Goal: Task Accomplishment & Management: Manage account settings

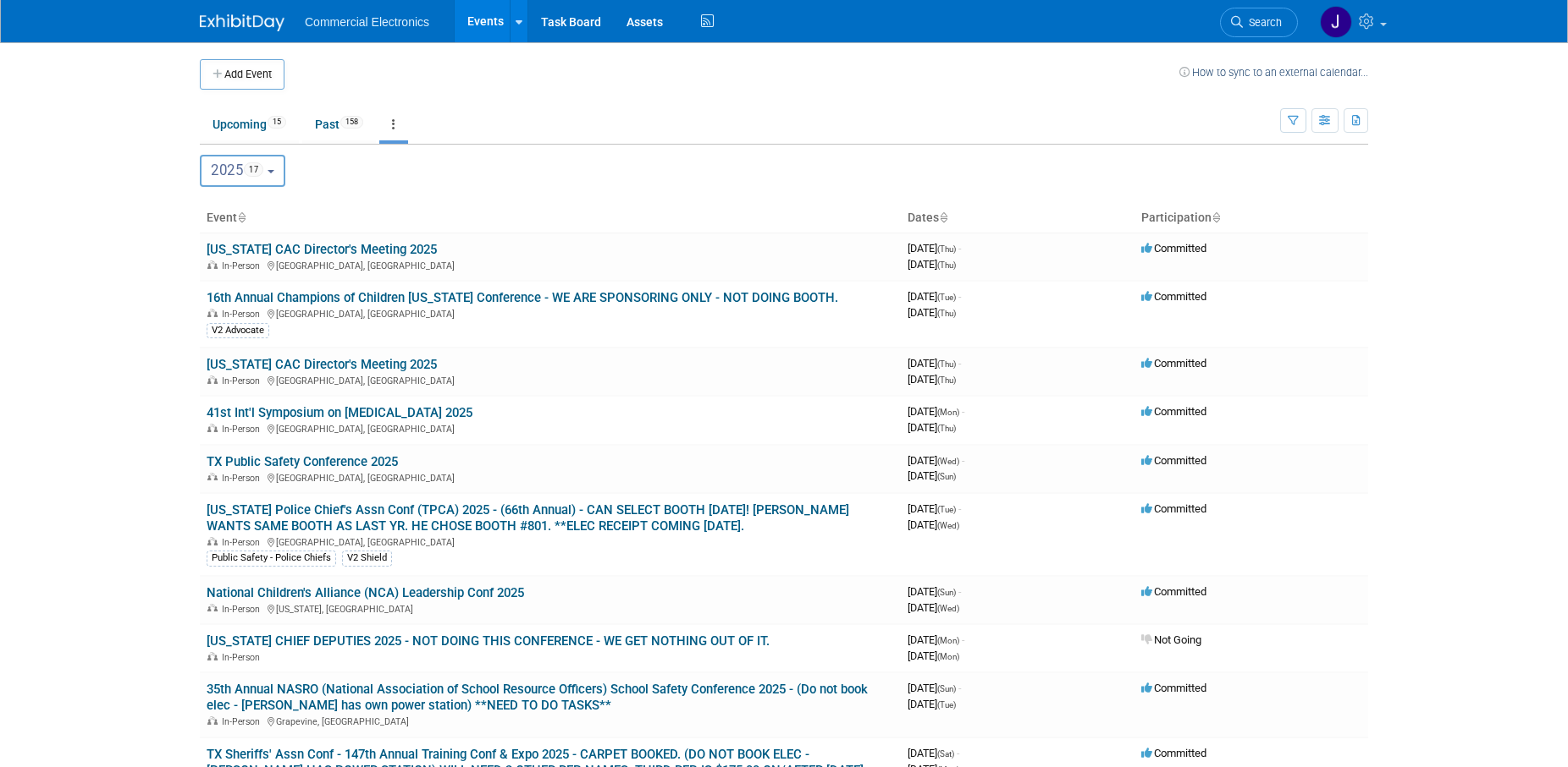
click at [283, 177] on button "2025 17" at bounding box center [242, 171] width 86 height 32
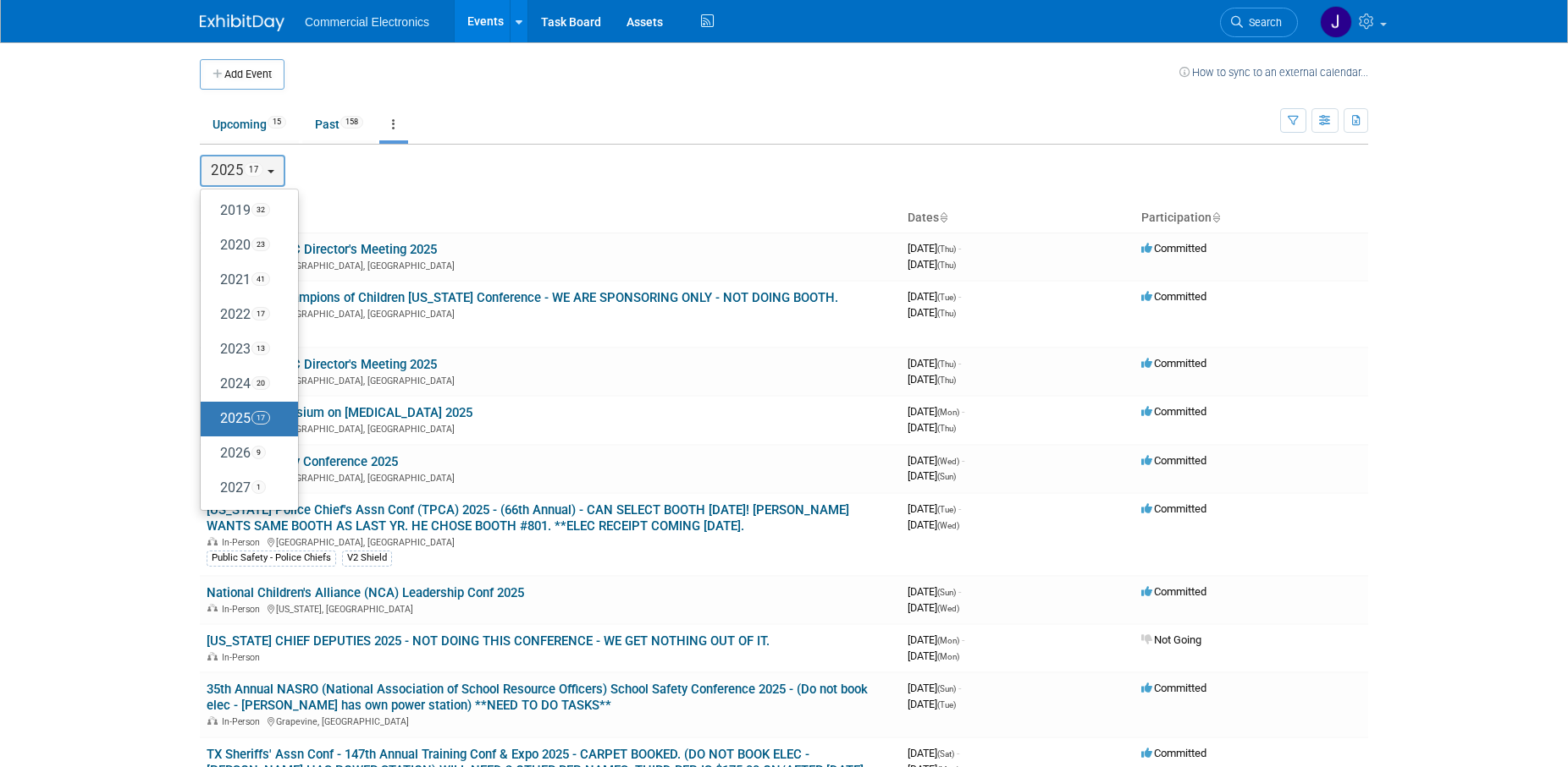
click at [235, 415] on label "2025 17" at bounding box center [245, 419] width 72 height 28
click at [214, 415] on input "2025 17" at bounding box center [209, 418] width 11 height 11
click at [227, 423] on label "2025 17" at bounding box center [245, 419] width 72 height 28
click at [214, 423] on input "2025 17" at bounding box center [209, 418] width 11 height 11
click at [237, 454] on label "2026 9" at bounding box center [245, 454] width 72 height 28
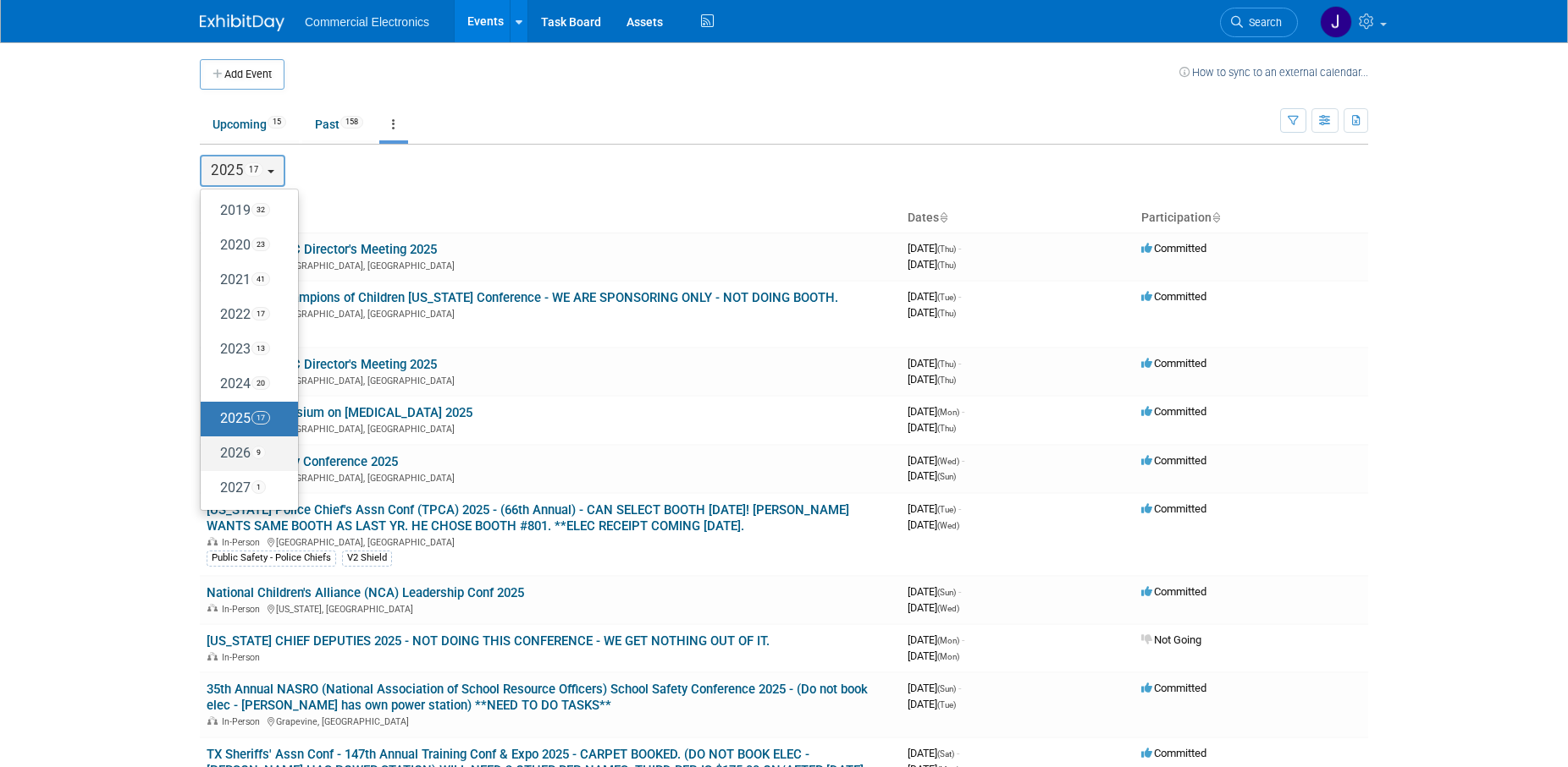
click at [214, 454] on input "2026 9" at bounding box center [209, 453] width 11 height 11
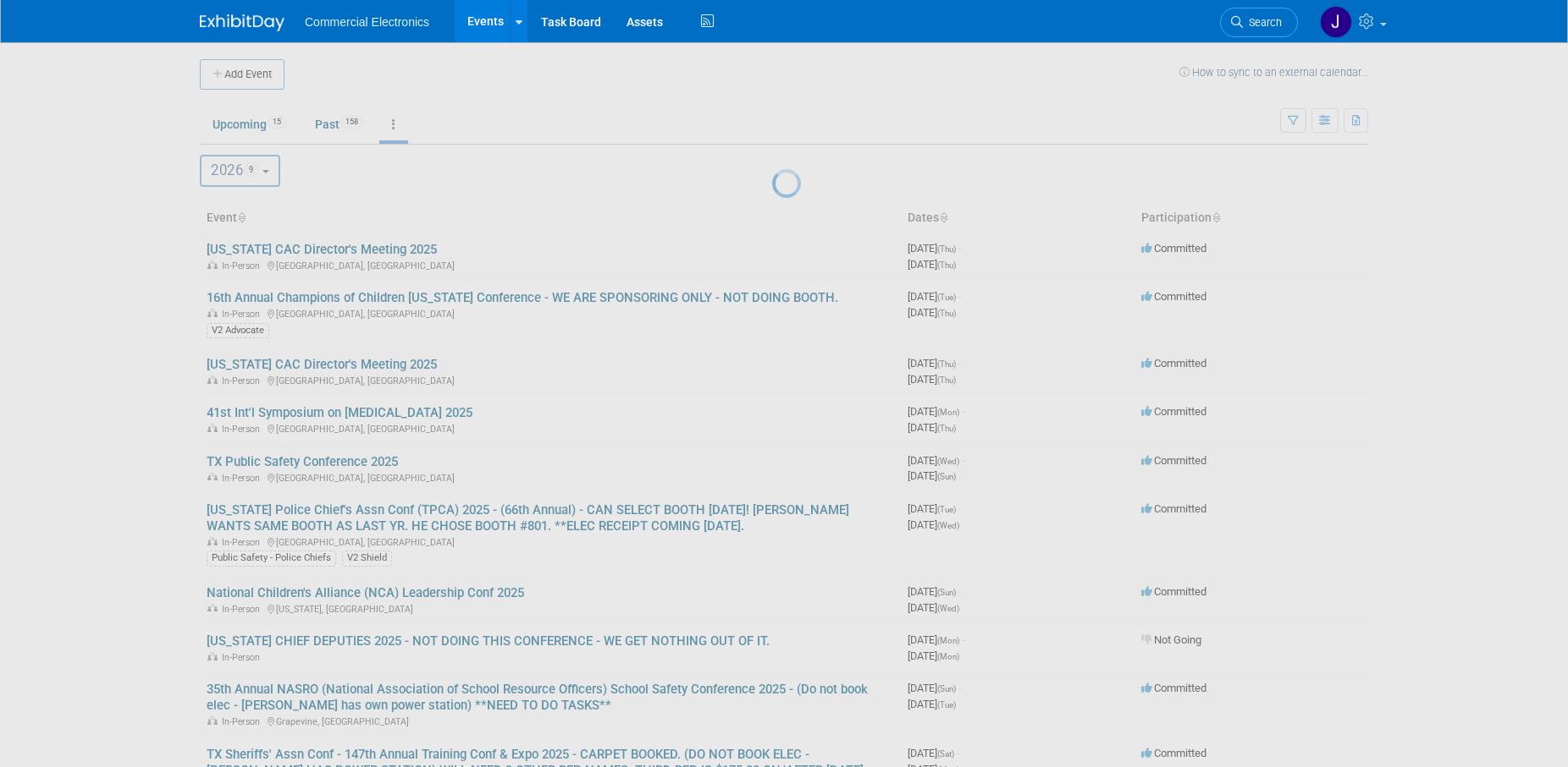
select select "2026"
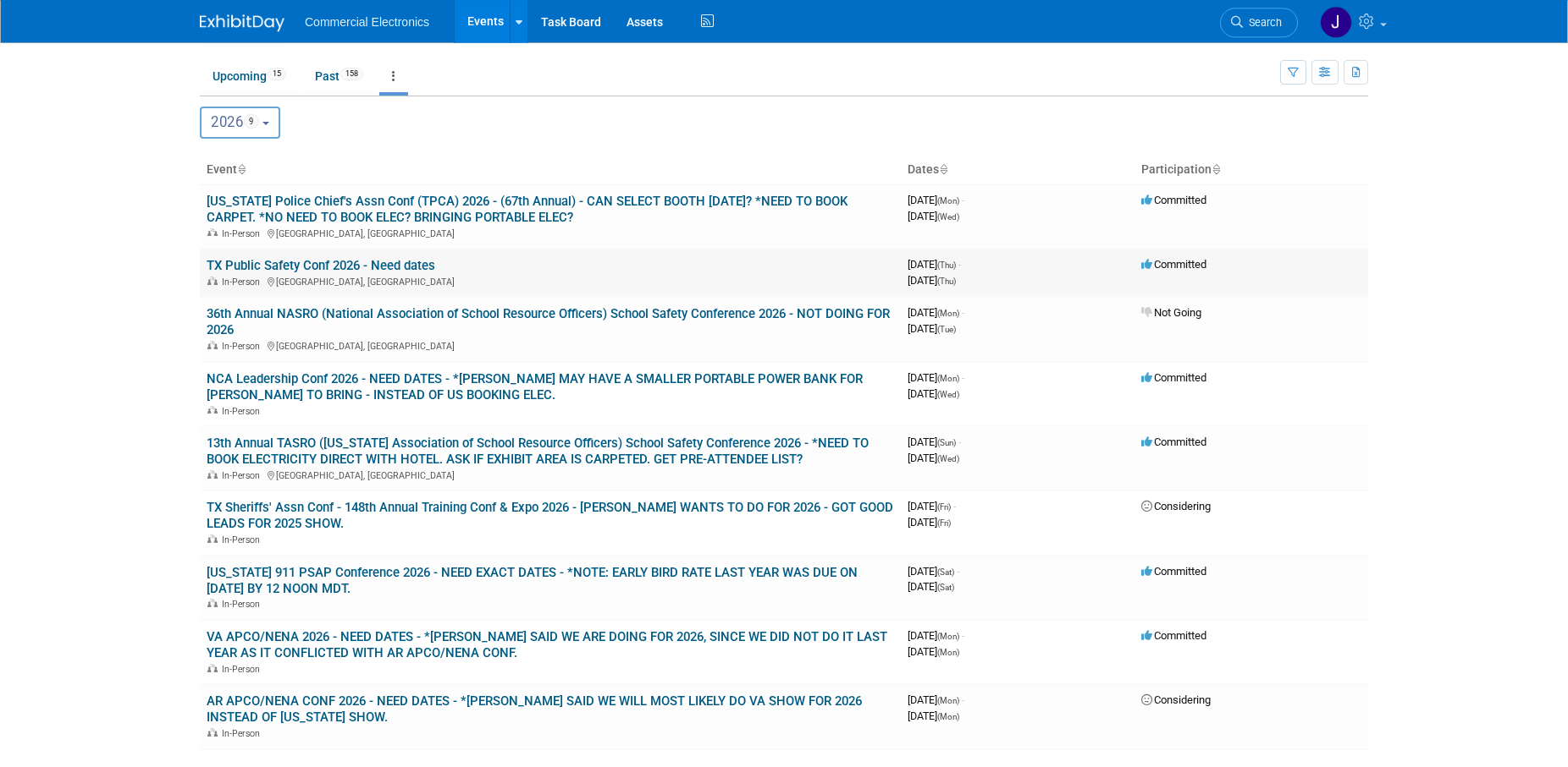
scroll to position [86, 0]
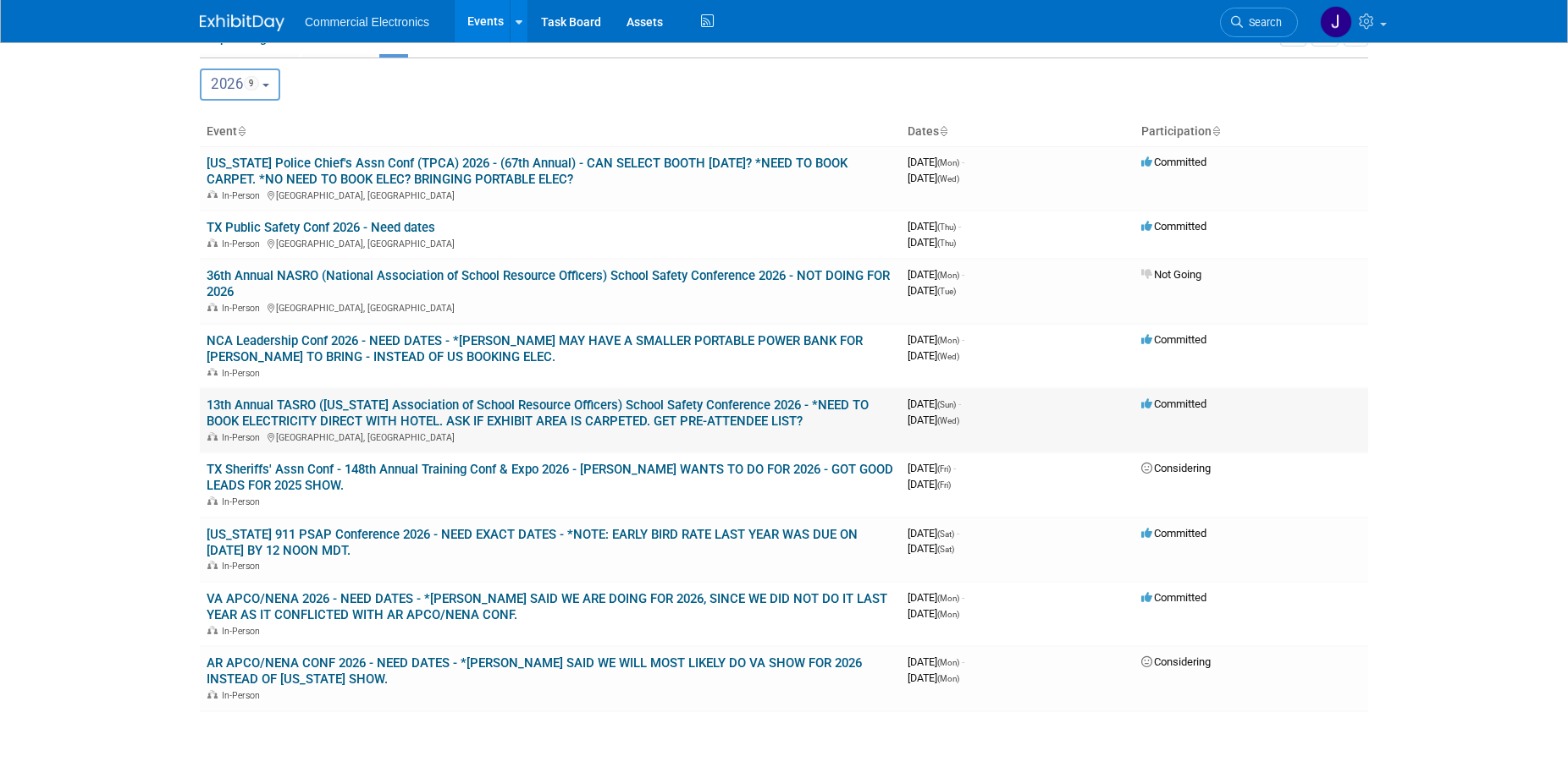
click at [492, 410] on link "13th Annual TASRO (Texas Association of School Resource Officers) School Safety…" at bounding box center [537, 413] width 662 height 31
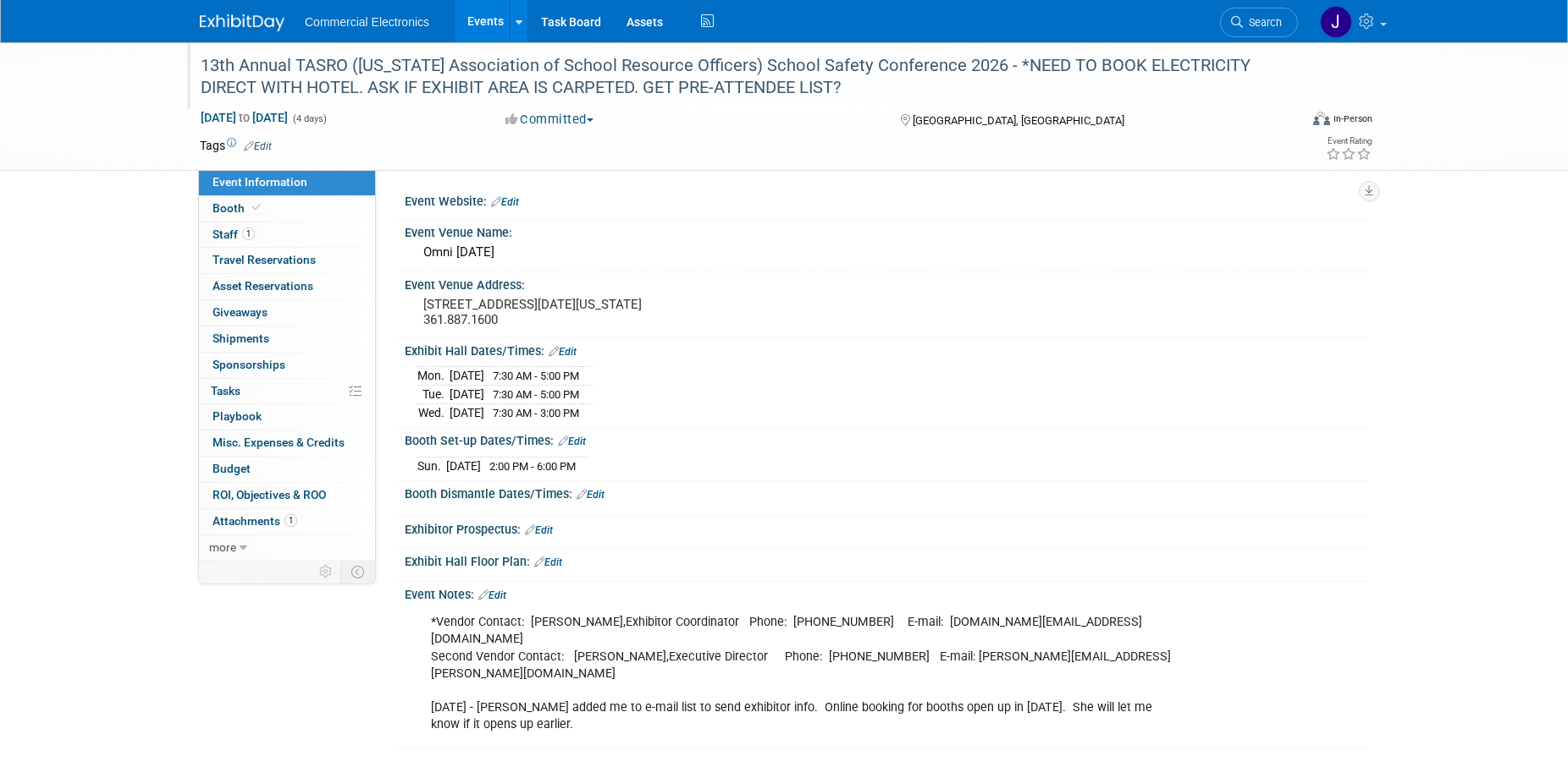
click at [431, 81] on div "13th Annual TASRO ([US_STATE] Association of School Resource Officers) School S…" at bounding box center [733, 77] width 1078 height 52
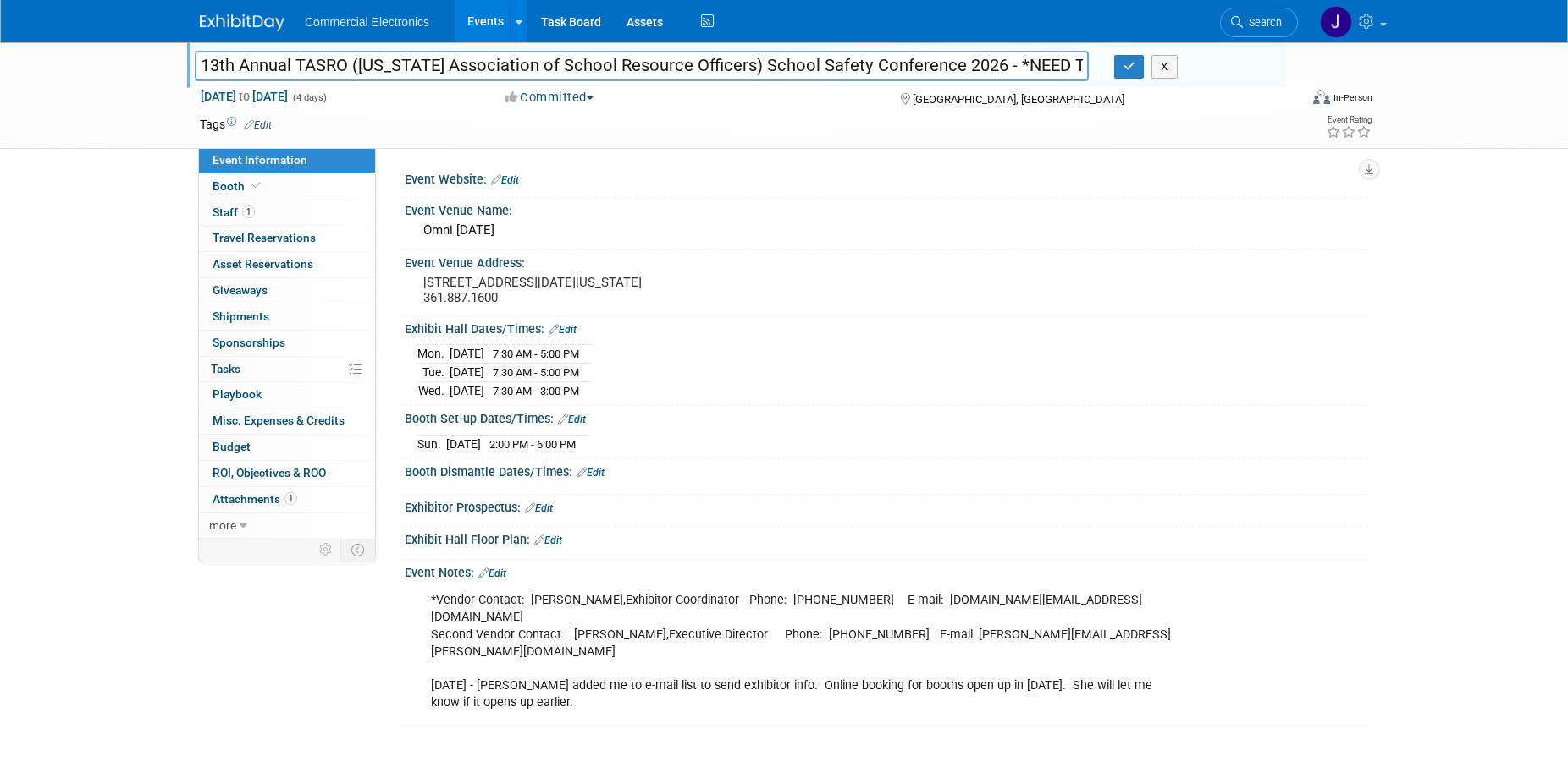
scroll to position [0, 776]
click at [716, 63] on input "13th Annual TASRO (Texas Association of School Resource Officers) School Safety…" at bounding box center [642, 66] width 894 height 30
type input "13th Annual TASRO (Texas Association of School Resource Officers) School Safety…"
drag, startPoint x: 1123, startPoint y: 68, endPoint x: 1074, endPoint y: 198, distance: 138.9
click at [1124, 68] on icon "button" at bounding box center [1128, 66] width 12 height 11
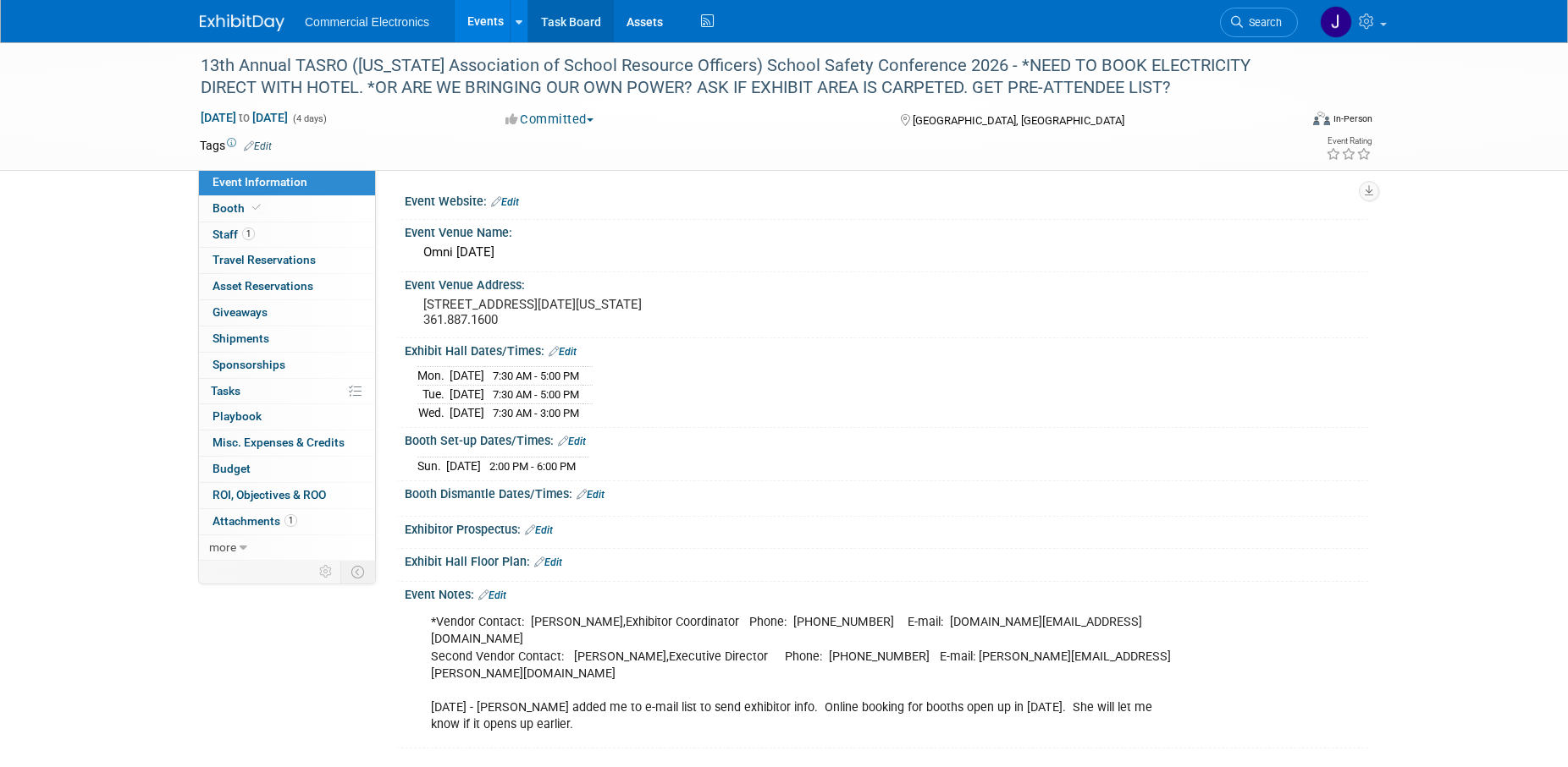
click at [568, 25] on link "Task Board" at bounding box center [571, 21] width 86 height 42
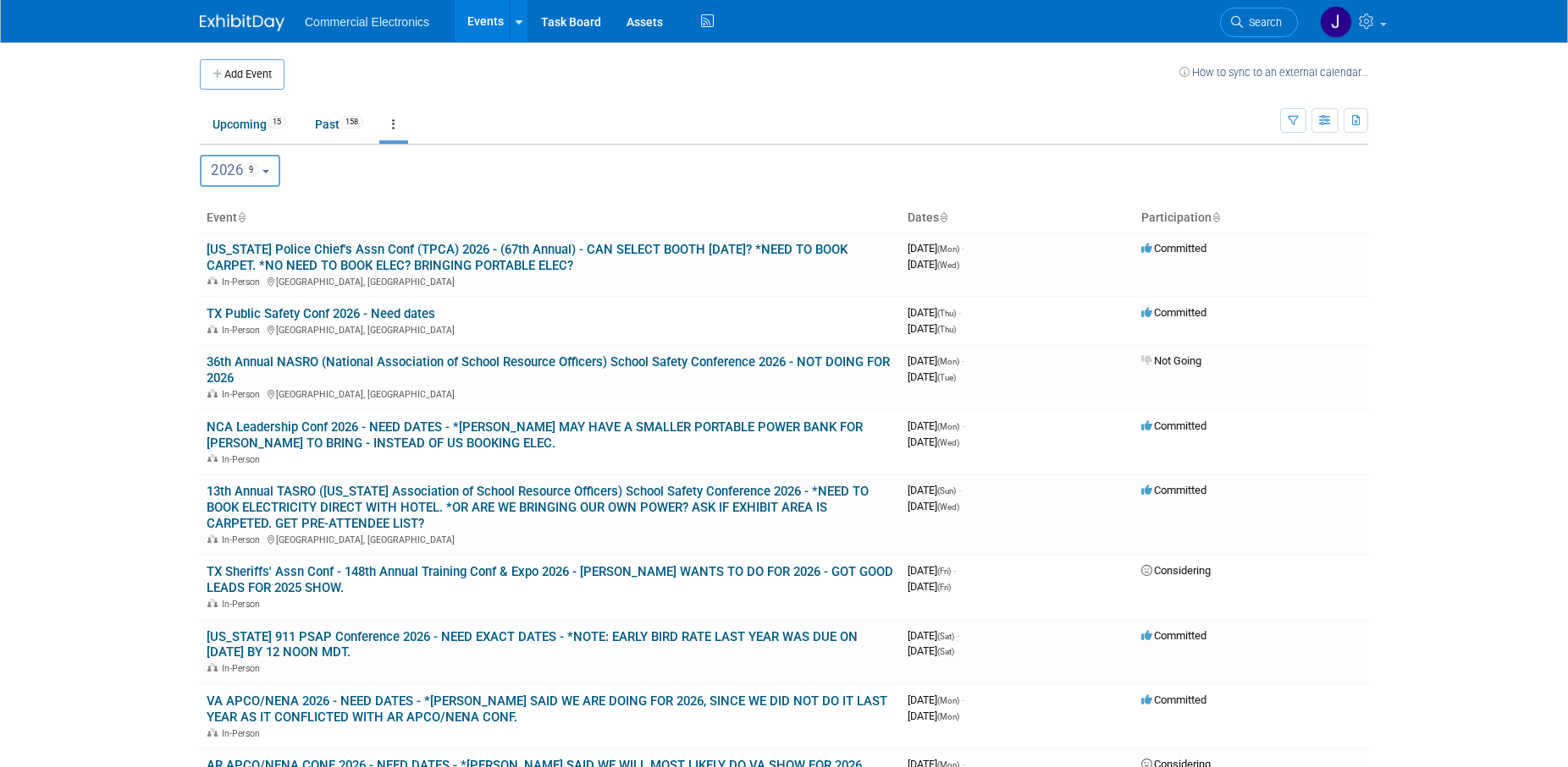
click at [278, 176] on button "2026 9" at bounding box center [239, 171] width 80 height 32
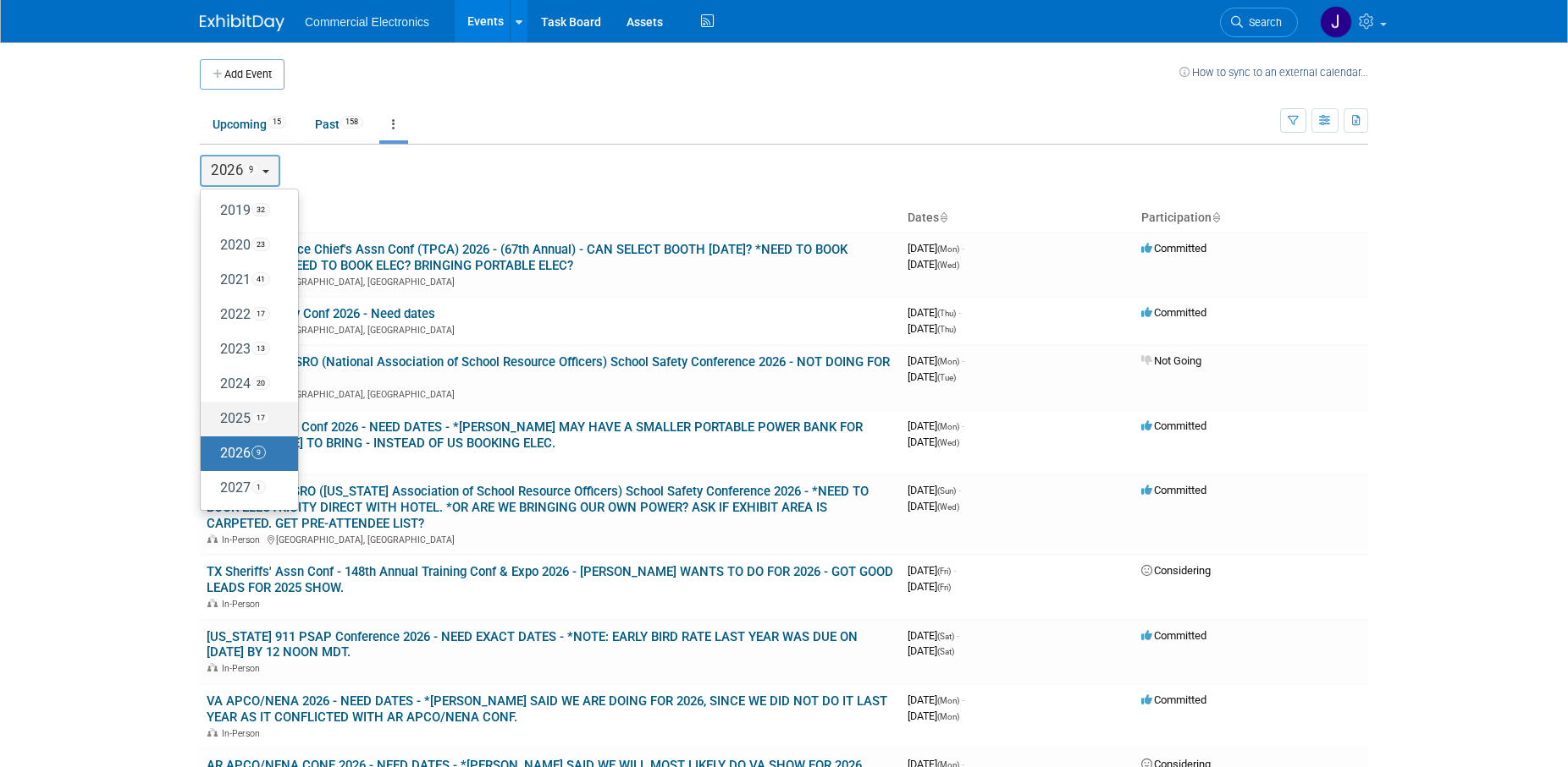
click at [237, 414] on label "2025 17" at bounding box center [245, 419] width 72 height 28
click at [214, 414] on input "2025 17" at bounding box center [209, 418] width 11 height 11
select select "2025"
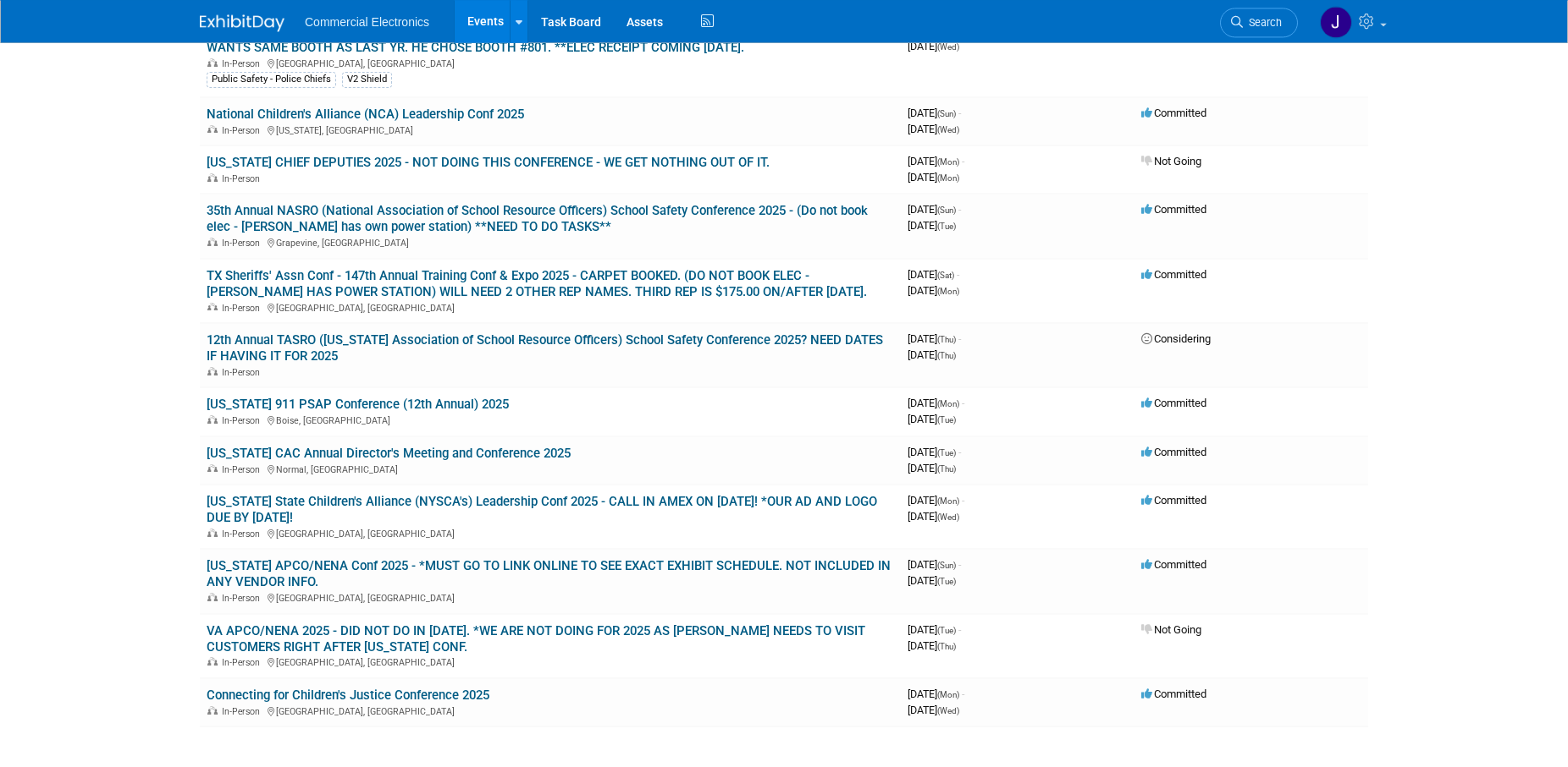
scroll to position [518, 0]
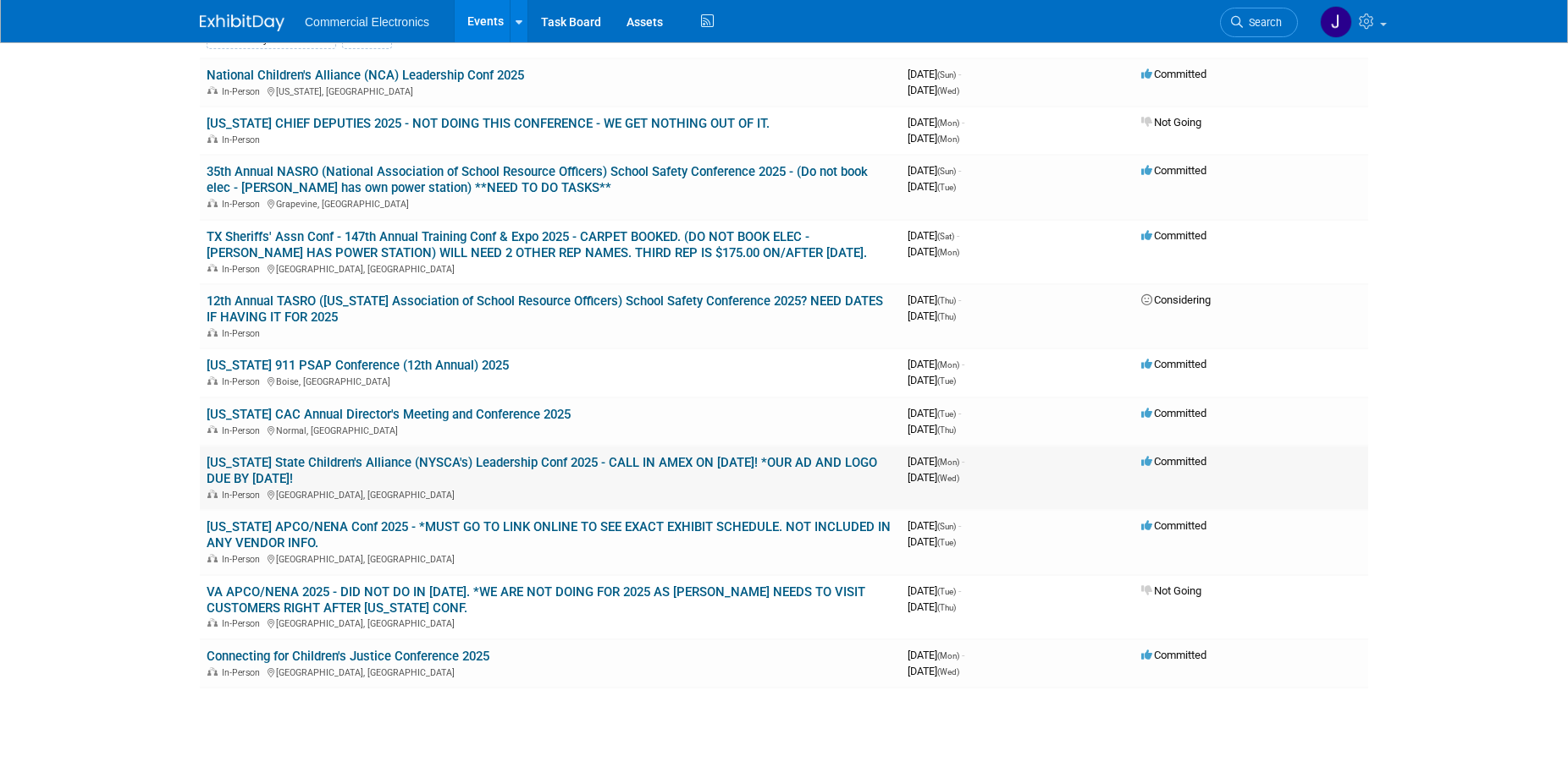
click at [614, 463] on link "[US_STATE] State Children's Alliance (NYSCA's) Leadership Conf 2025 - CALL IN A…" at bounding box center [542, 471] width 670 height 31
click at [631, 523] on link "[US_STATE] APCO/NENA Conf 2025 - *MUST GO TO LINK ONLINE TO SEE EXACT EXHIBIT S…" at bounding box center [549, 535] width 684 height 31
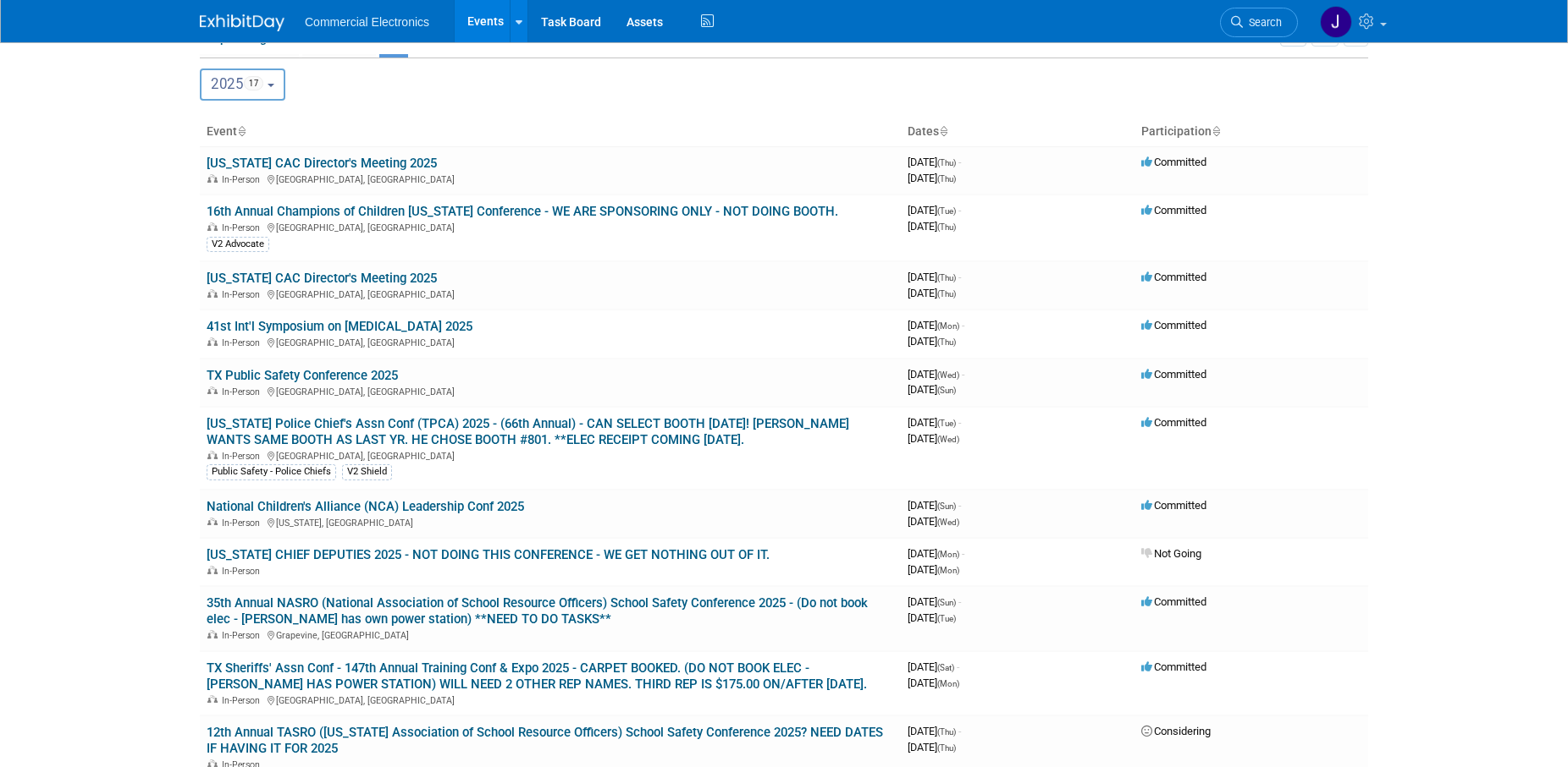
scroll to position [0, 0]
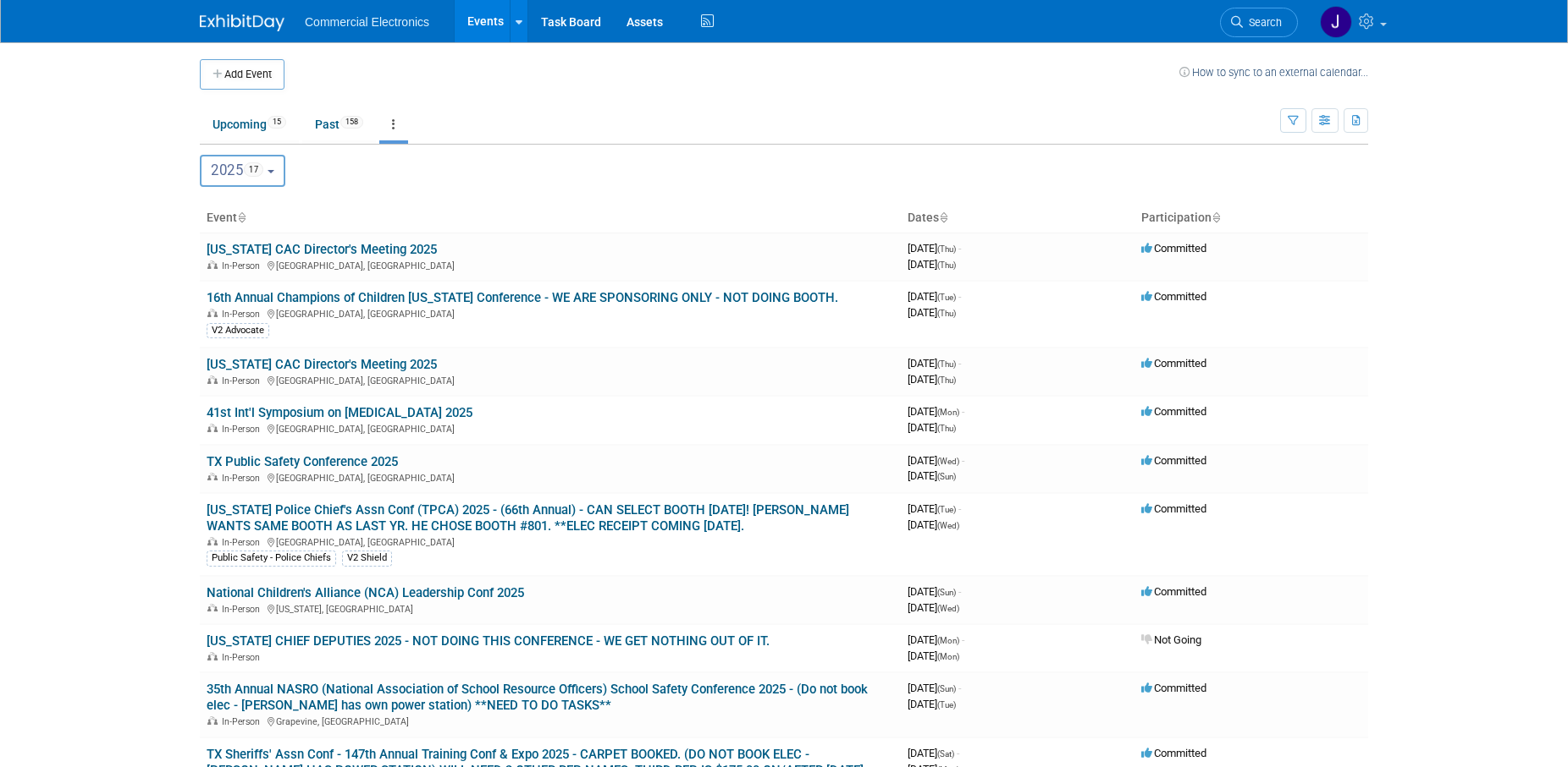
click at [274, 171] on b "button" at bounding box center [271, 172] width 6 height 4
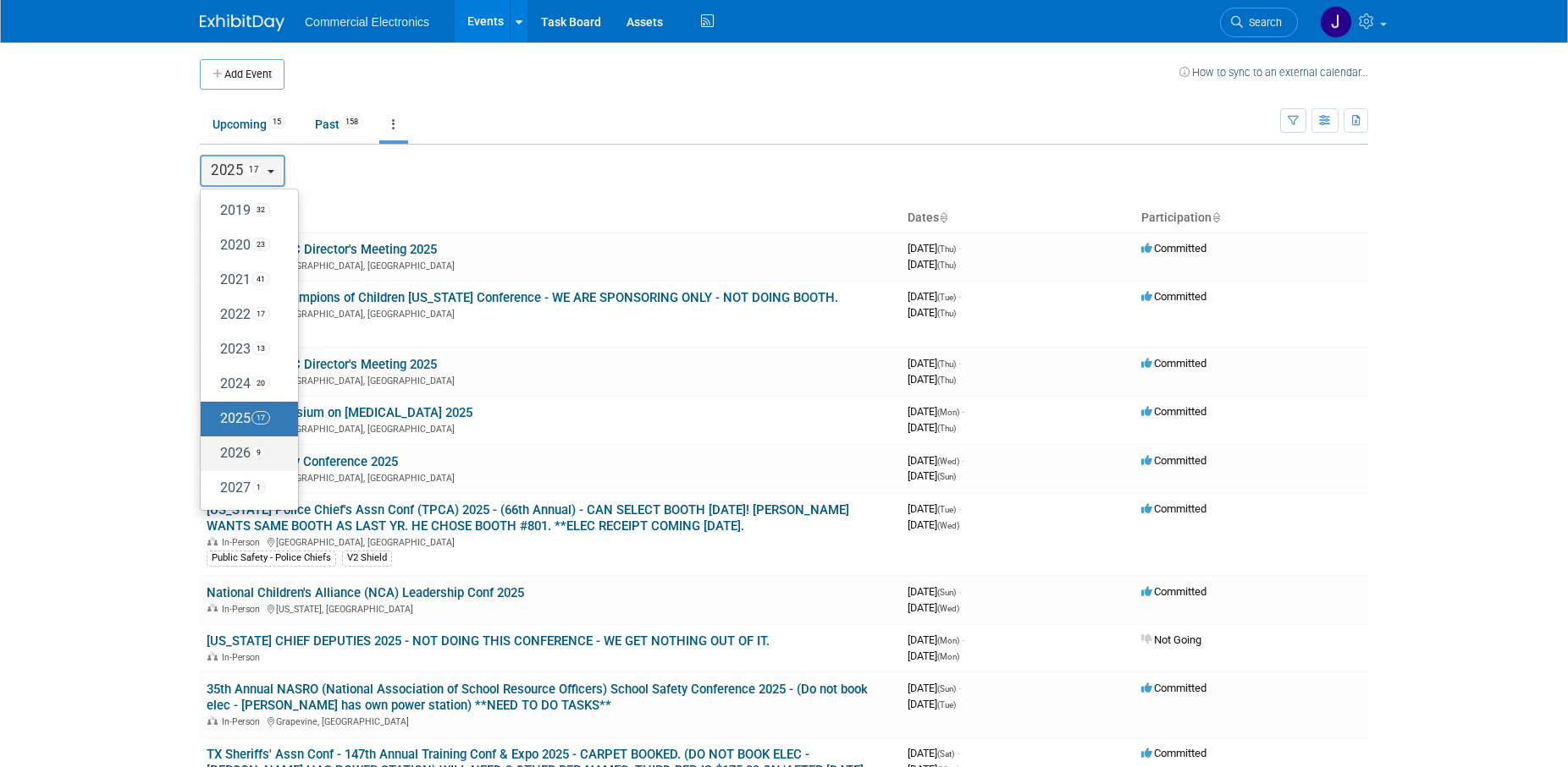
click at [237, 452] on label "2026 9" at bounding box center [245, 454] width 72 height 28
click at [214, 452] on input "2026 9" at bounding box center [209, 453] width 11 height 11
select select "2026"
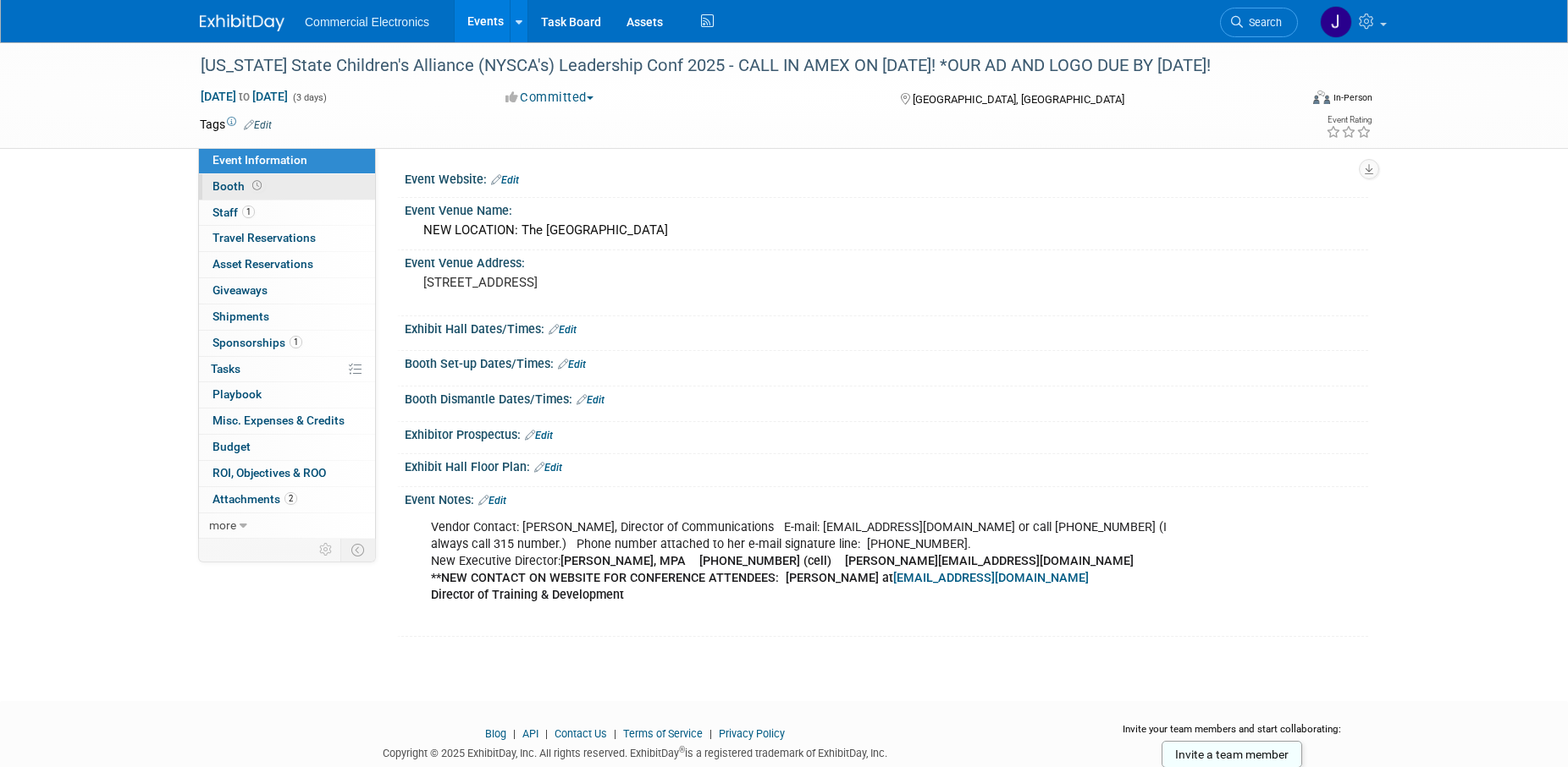
click at [233, 185] on span "Booth" at bounding box center [238, 186] width 53 height 14
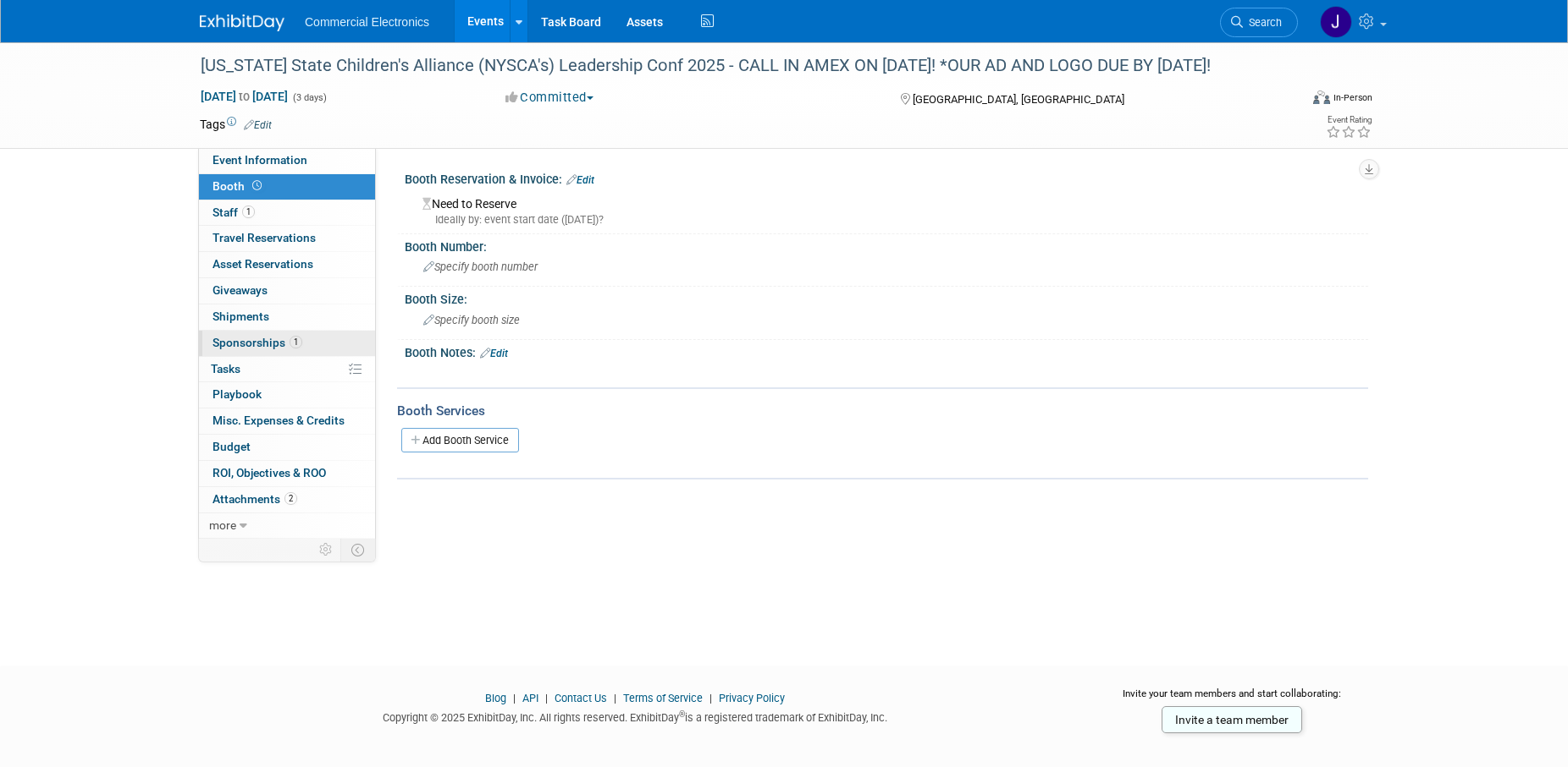
click at [241, 341] on span "Sponsorships 1" at bounding box center [257, 342] width 90 height 14
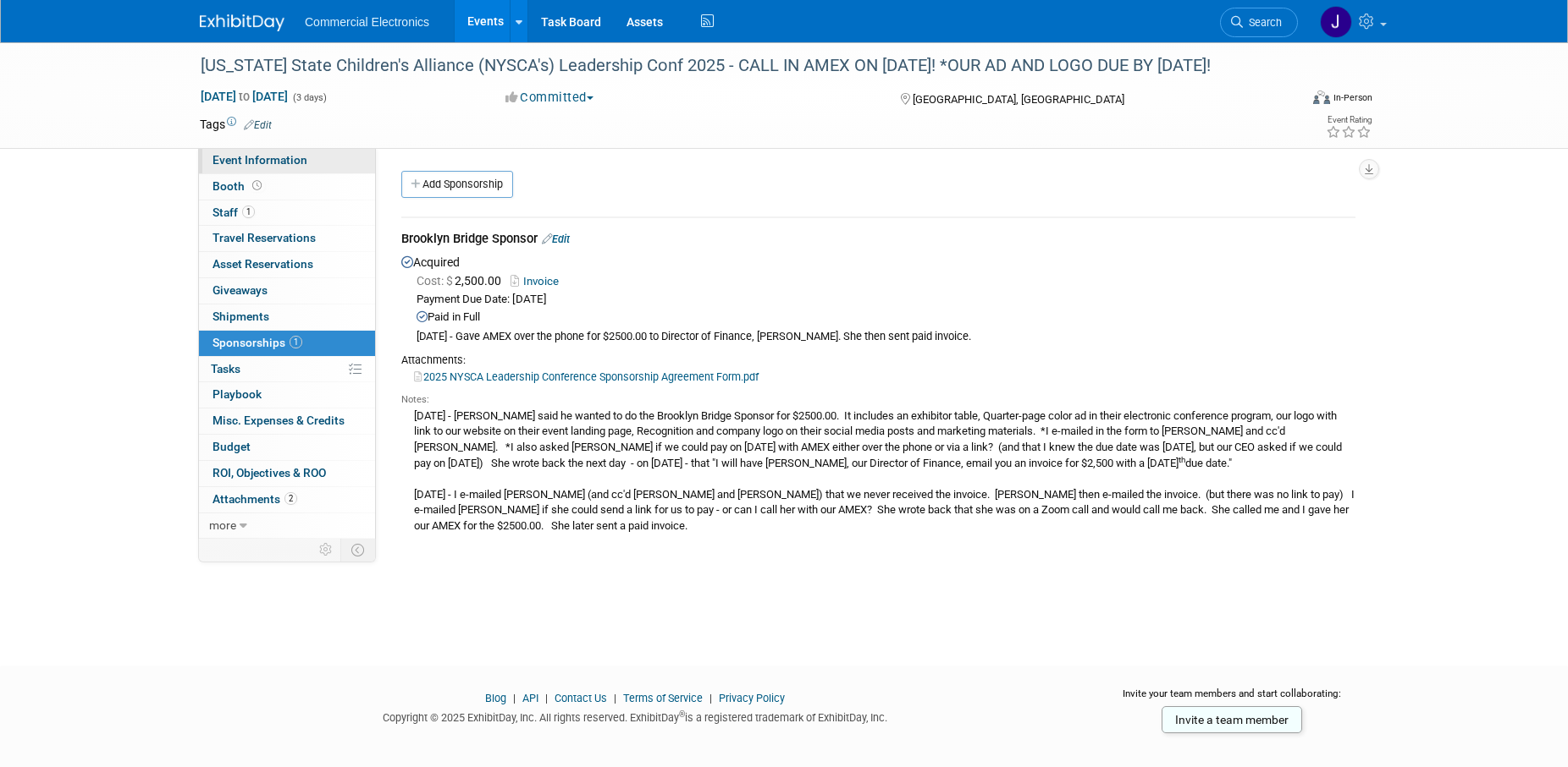
click at [235, 164] on span "Event Information" at bounding box center [259, 160] width 95 height 14
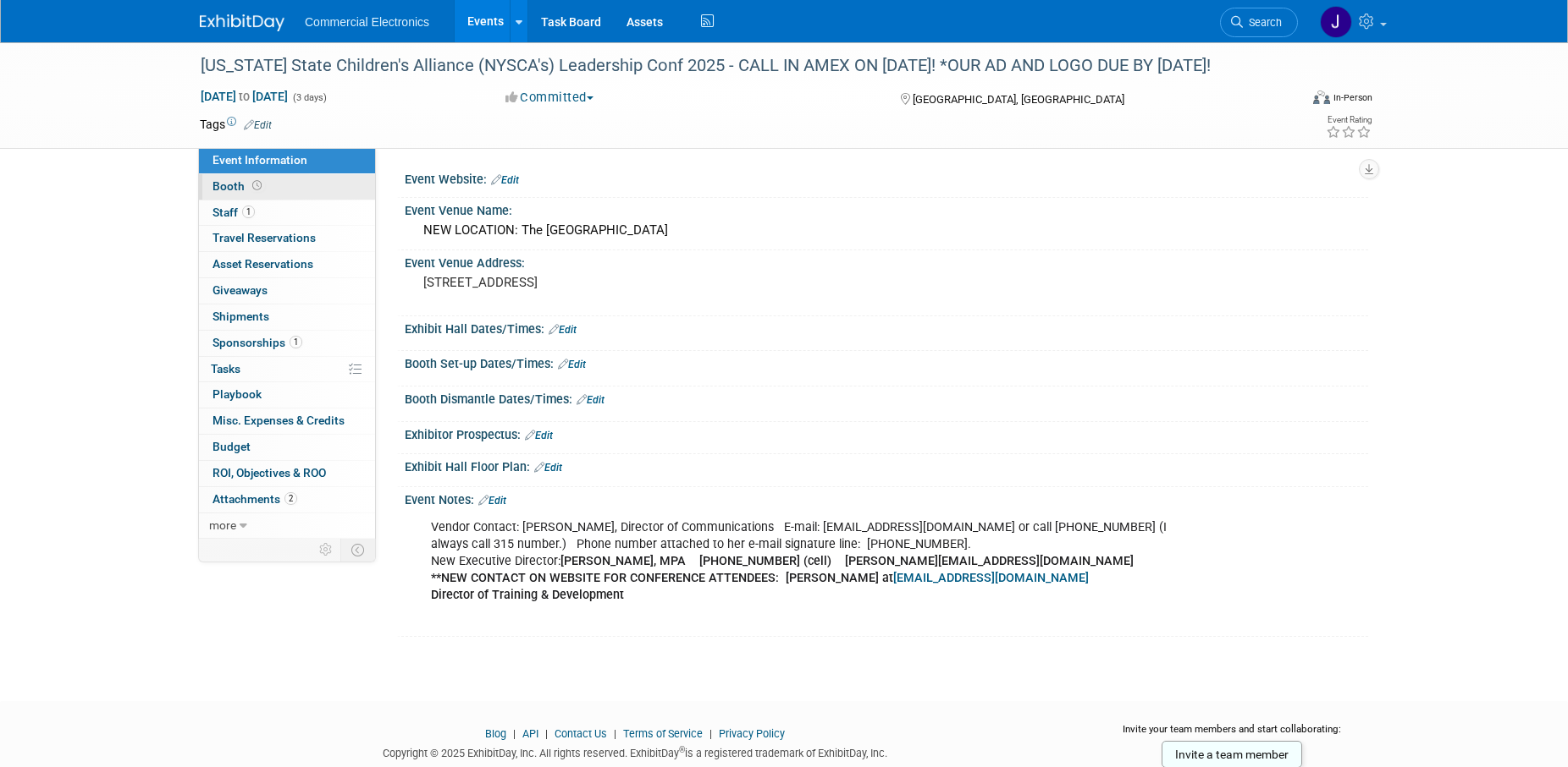
click at [227, 186] on span "Booth" at bounding box center [238, 186] width 53 height 14
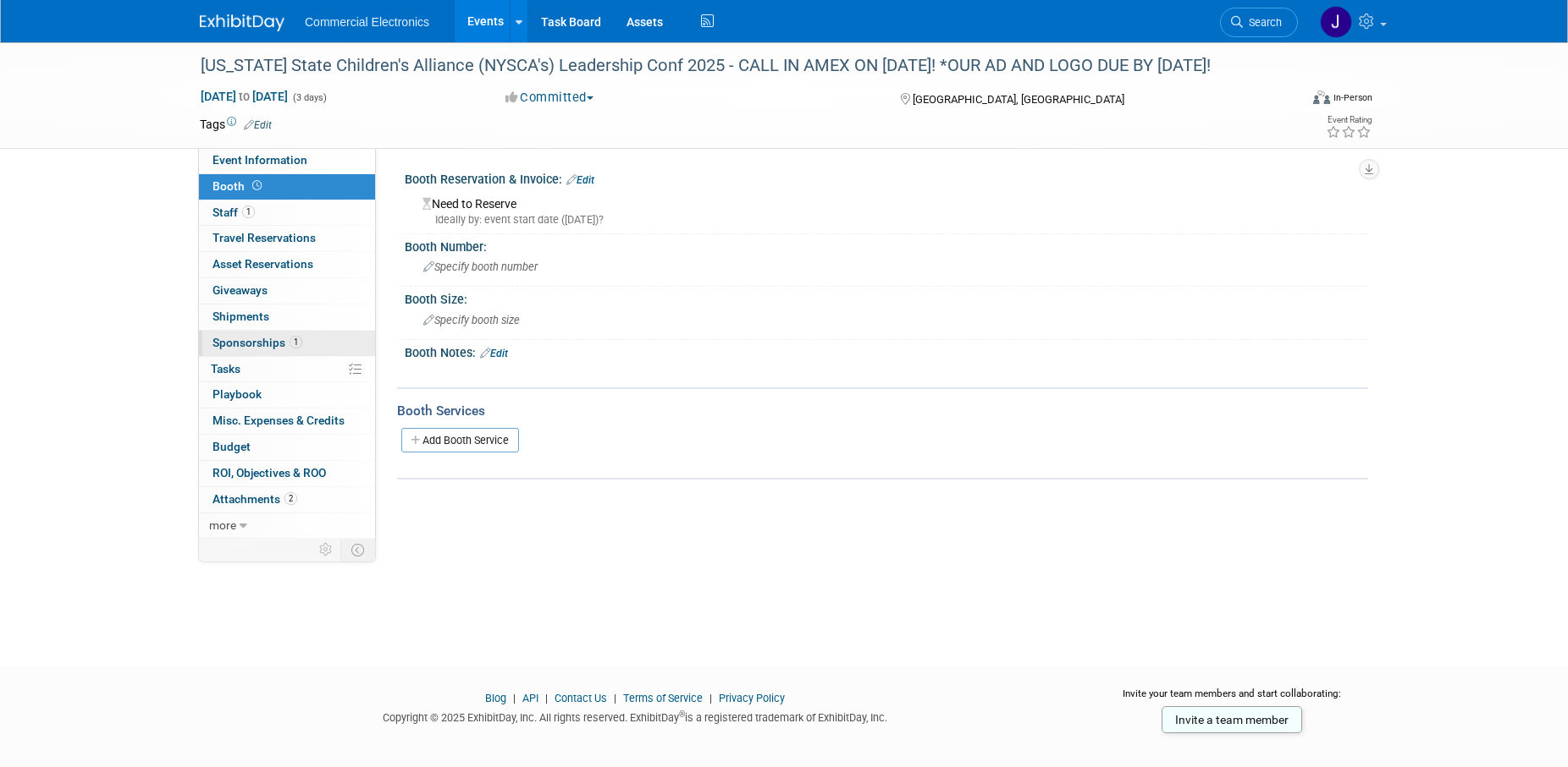
click at [227, 346] on span "Sponsorships 1" at bounding box center [257, 342] width 90 height 14
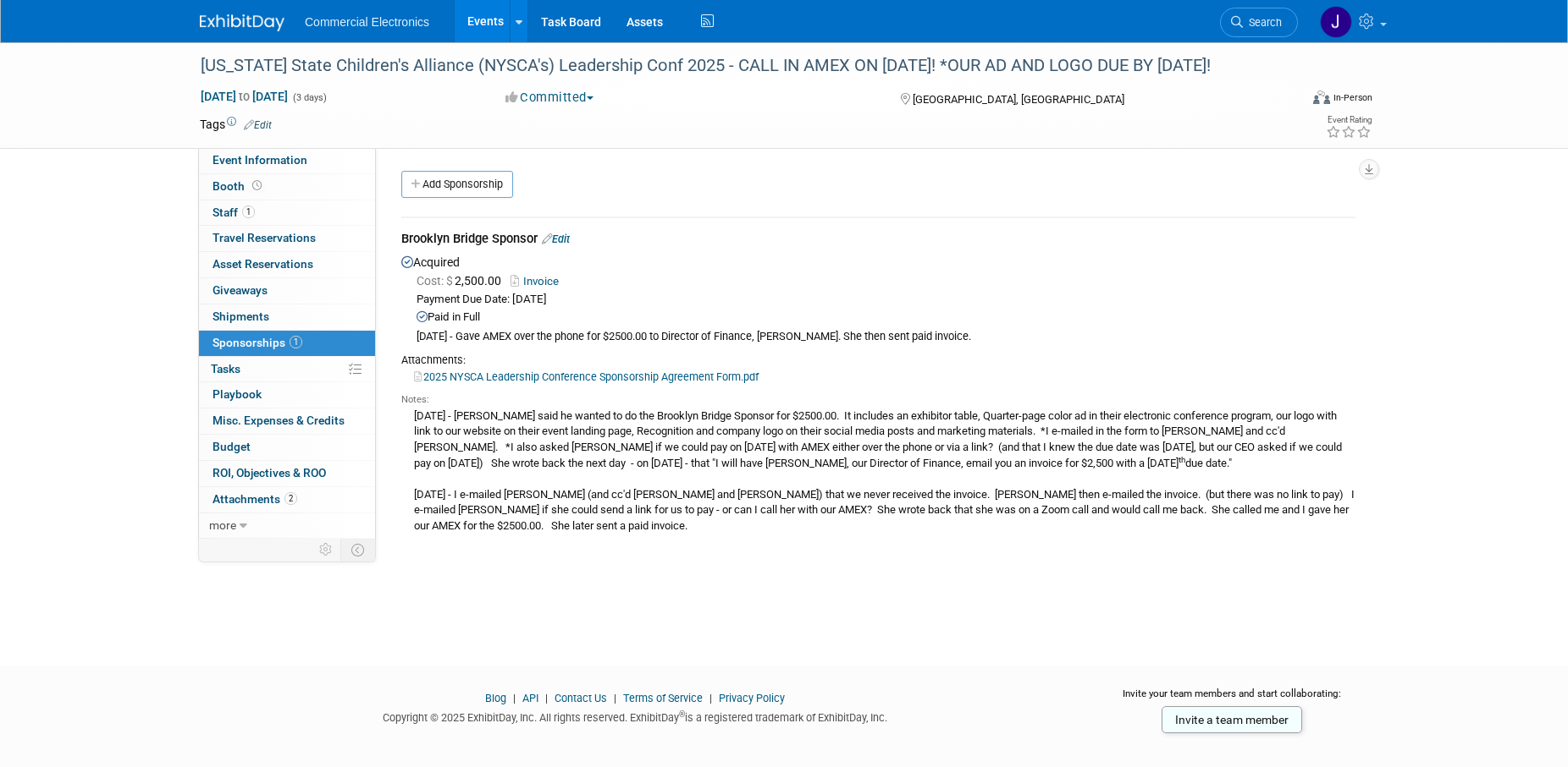
click at [603, 378] on link "2025 NYSCA Leadership Conference Sponsorship Agreement Form.pdf" at bounding box center [585, 377] width 344 height 13
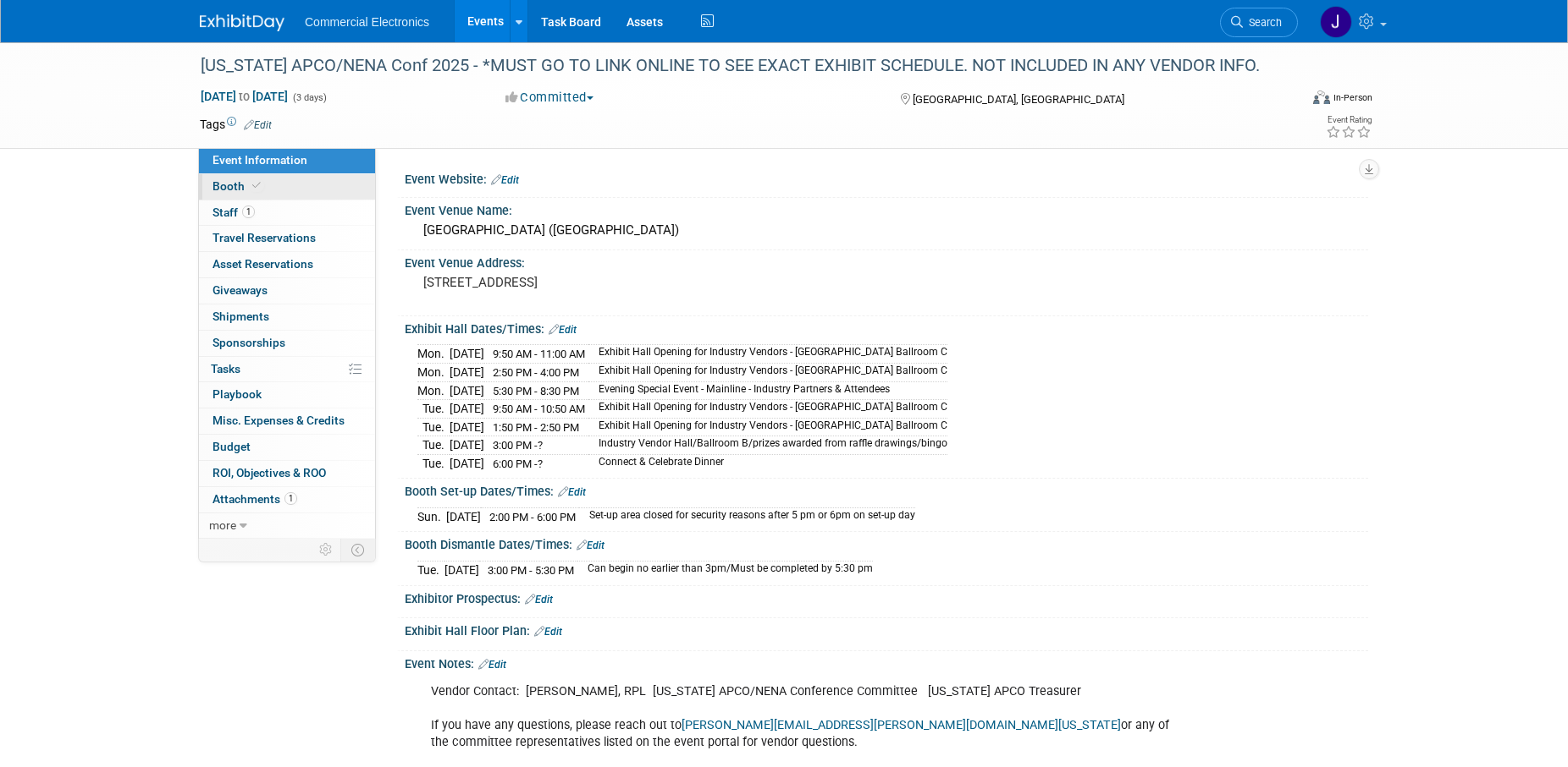
click at [228, 189] on span "Booth" at bounding box center [238, 186] width 52 height 14
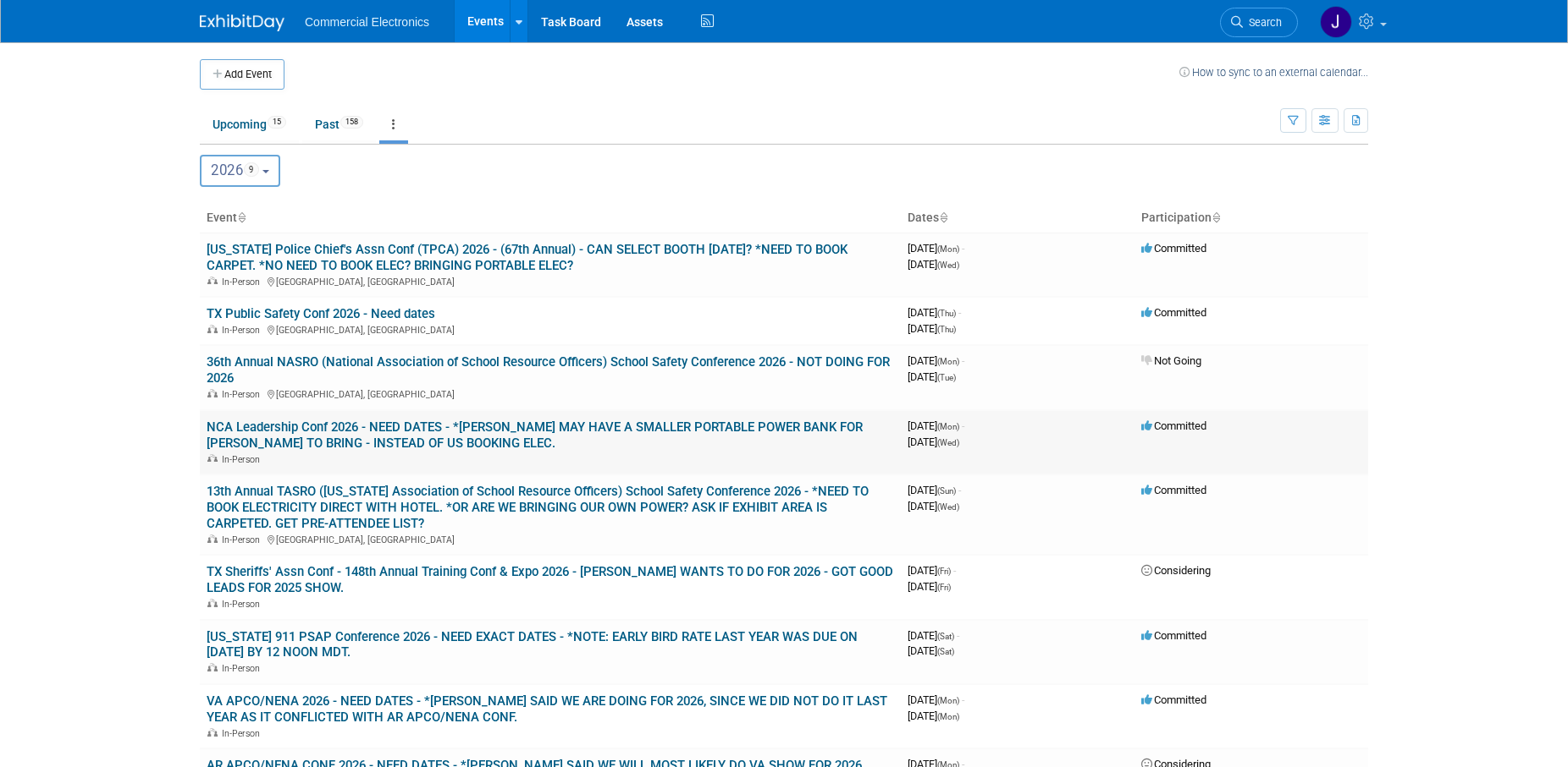
click at [492, 427] on link "NCA Leadership Conf 2026 - NEED DATES - *[PERSON_NAME] MAY HAVE A SMALLER PORTA…" at bounding box center [535, 436] width 656 height 31
click at [521, 427] on link "NCA Leadership Conf 2026 - NEED DATES - *SCOTT MAY HAVE A SMALLER PORTABLE POWE…" at bounding box center [535, 436] width 656 height 31
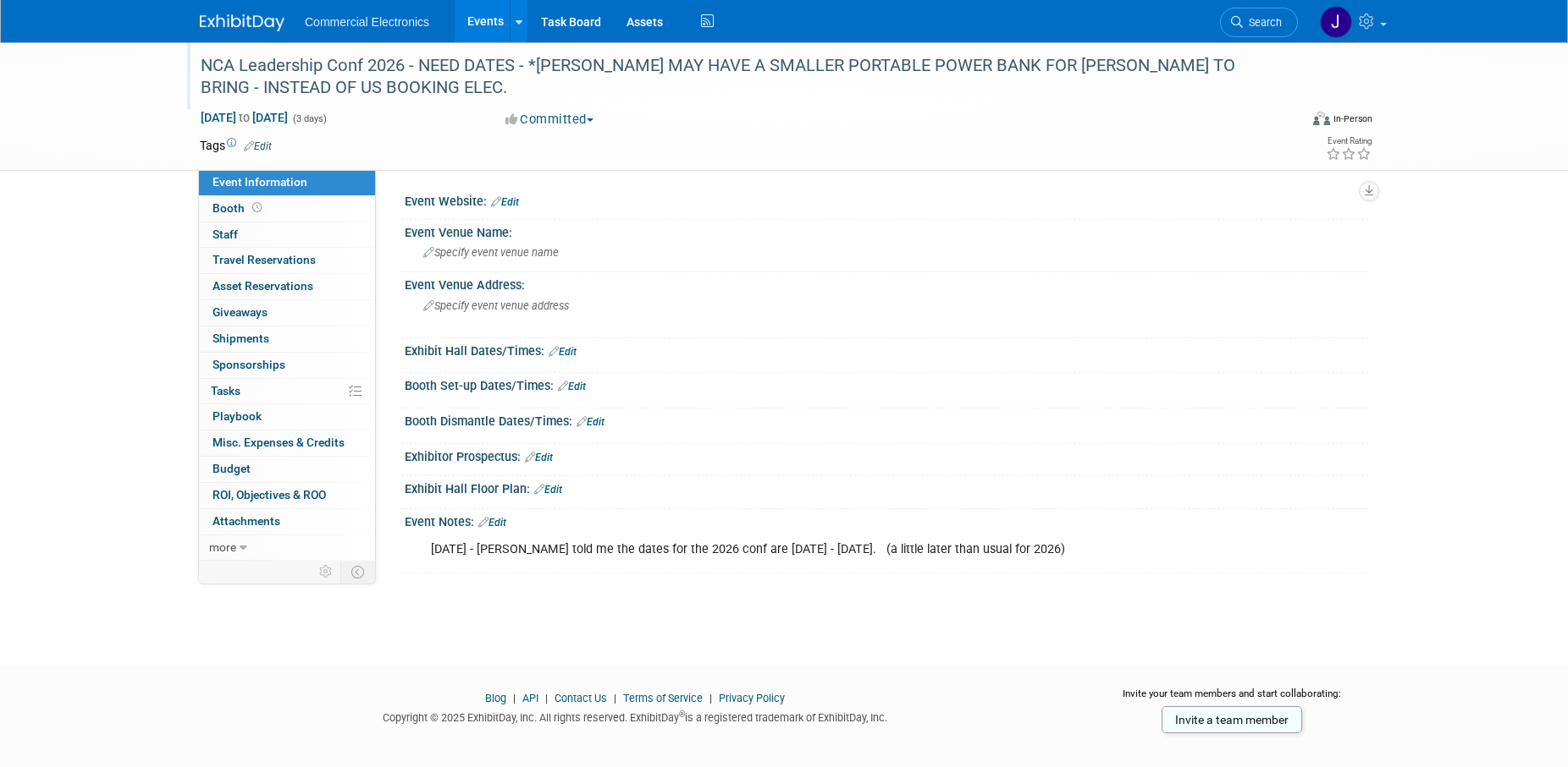
click at [573, 66] on div "NCA Leadership Conf 2026 - NEED DATES - *[PERSON_NAME] MAY HAVE A SMALLER PORTA…" at bounding box center [733, 77] width 1078 height 52
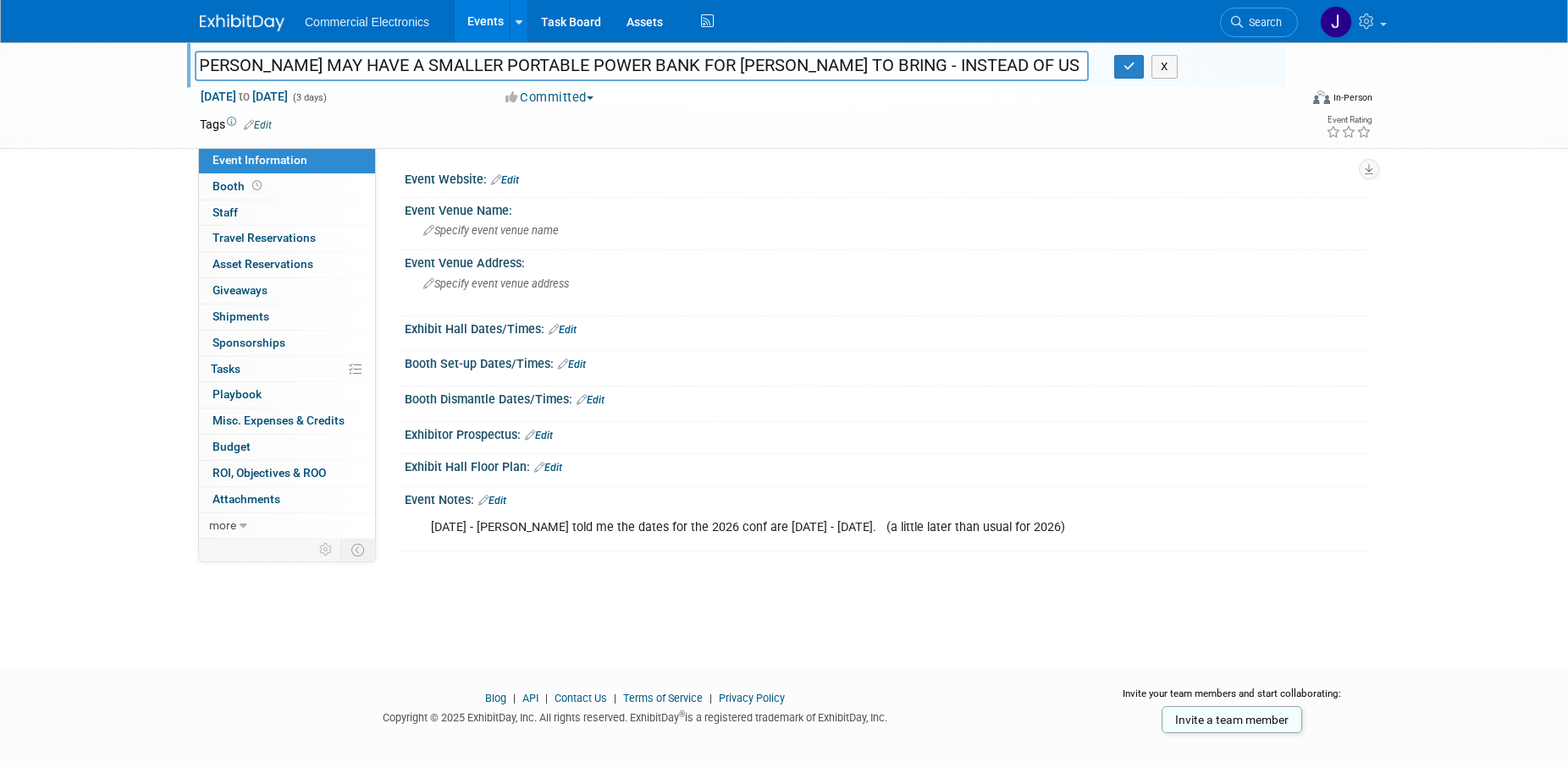
scroll to position [0, 249]
type input "NCA Leadership Conf 2026 - NEE*[PERSON_NAME] MAY HAVE A SMALLER PORTABLE POWER …"
click at [1140, 67] on button "button" at bounding box center [1128, 67] width 30 height 24
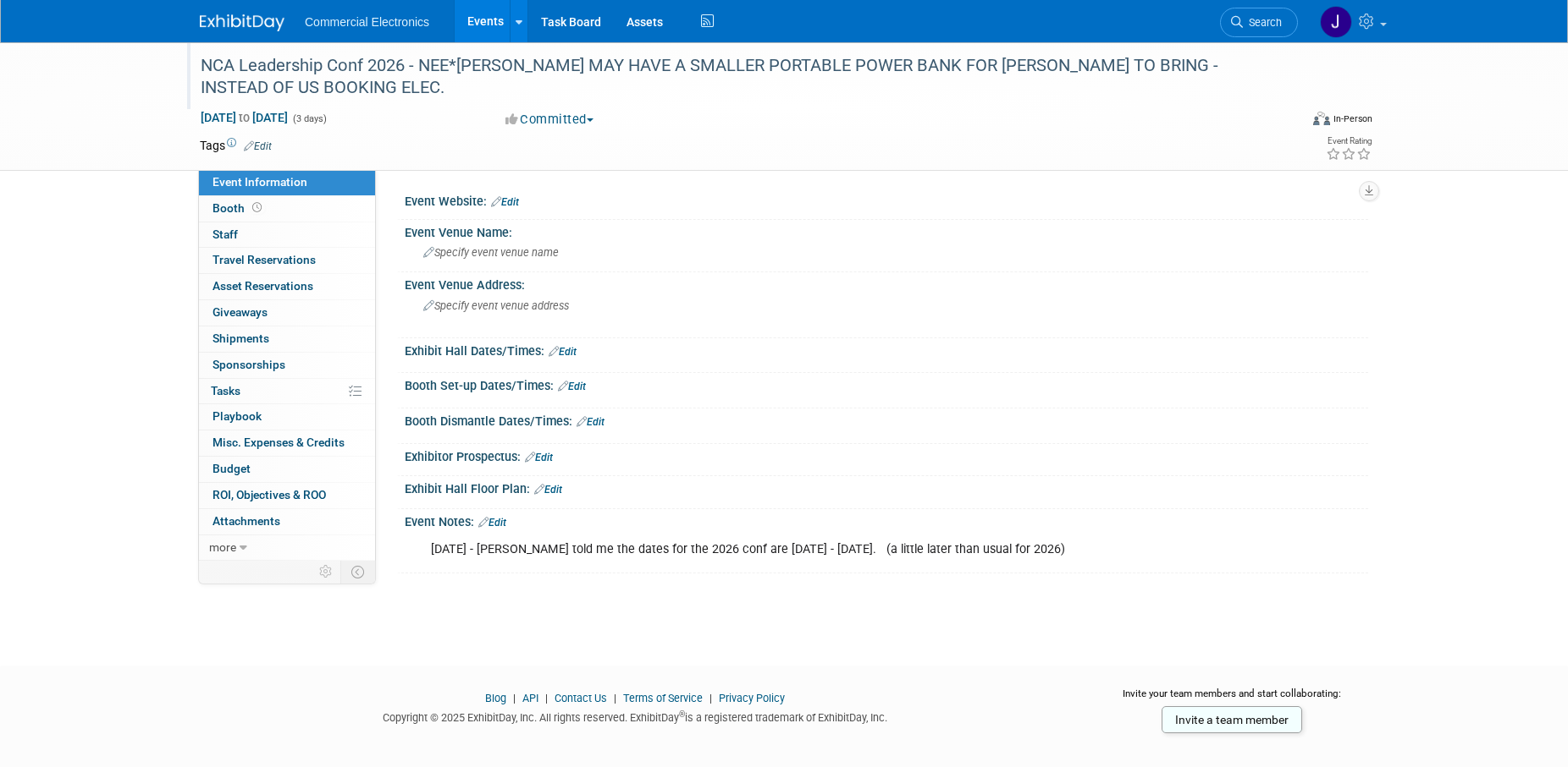
click at [485, 63] on div "NCA Leadership Conf 2026 - NEE*[PERSON_NAME] MAY HAVE A SMALLER PORTABLE POWER …" at bounding box center [733, 77] width 1078 height 52
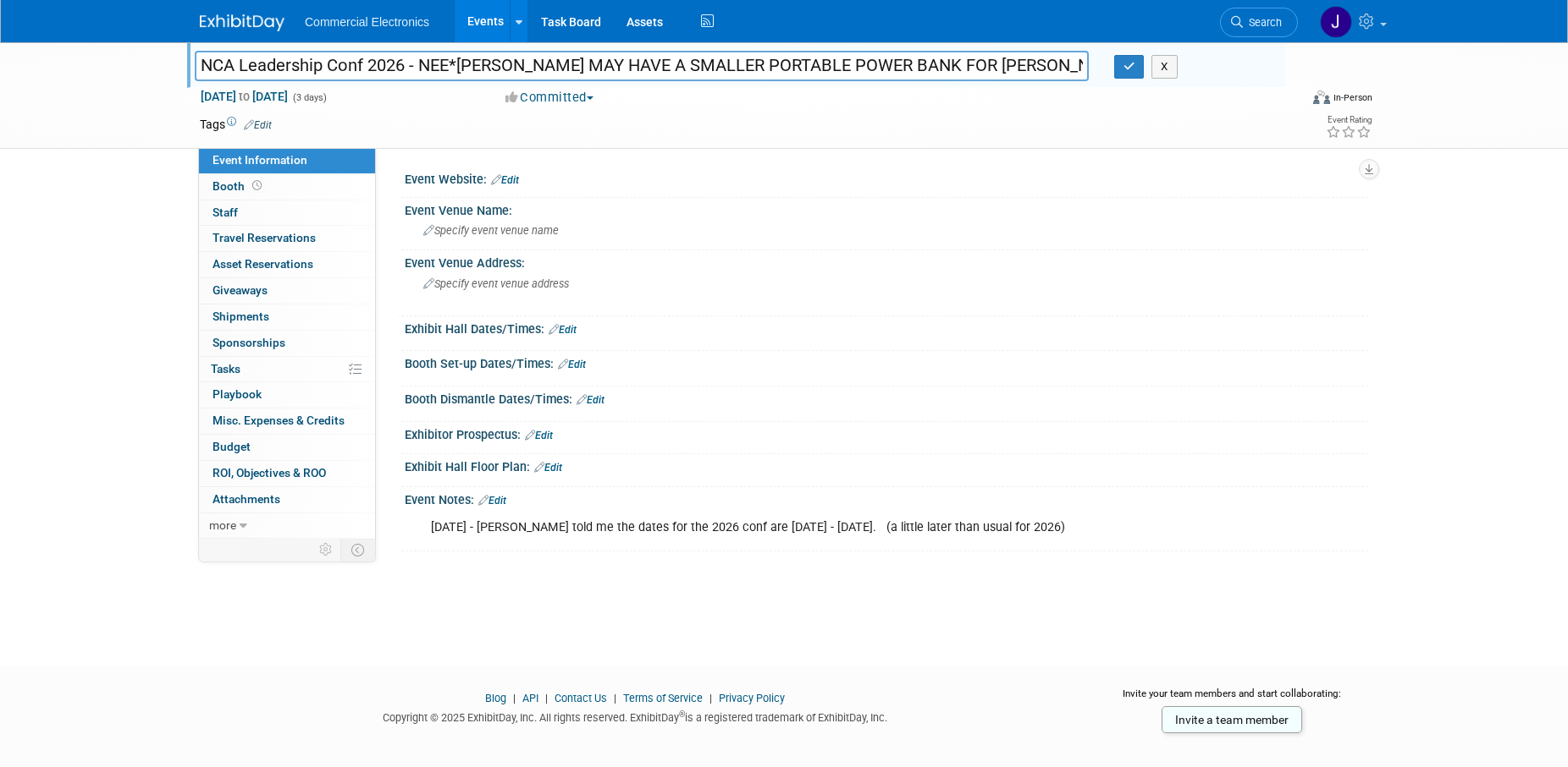
scroll to position [0, 250]
click at [421, 66] on input "NCA Leadership Conf 2026 - NEE*[PERSON_NAME] MAY HAVE A SMALLER PORTABLE POWER …" at bounding box center [642, 66] width 894 height 30
type input "NCA Leadership Conf 2026 - *[PERSON_NAME] MAY HAVE A SMALLER PORTABLE POWER BAN…"
click at [1133, 66] on icon "button" at bounding box center [1128, 66] width 12 height 11
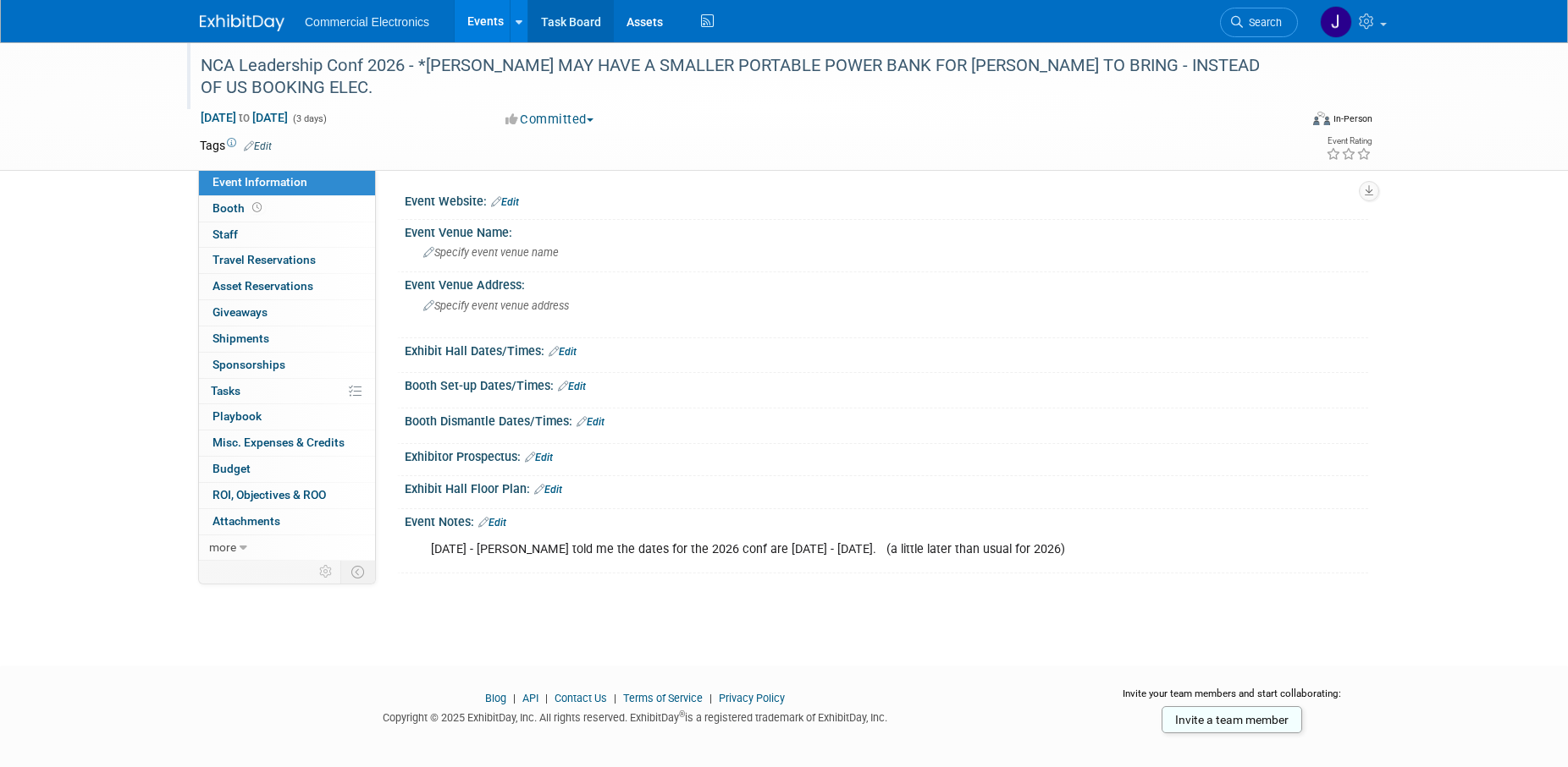
click at [573, 27] on link "Task Board" at bounding box center [571, 21] width 86 height 42
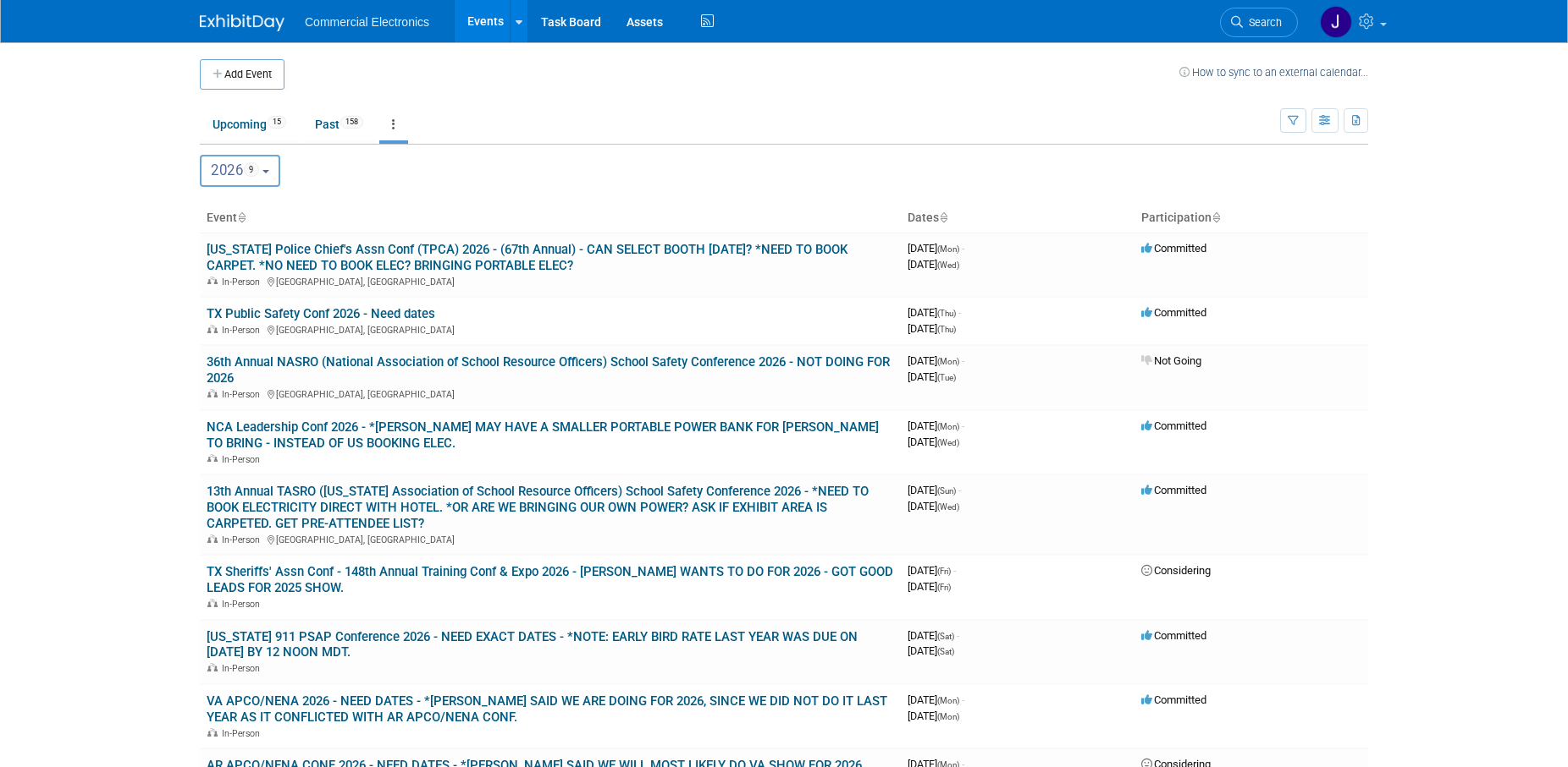
click at [275, 161] on button "2026 9" at bounding box center [239, 171] width 80 height 32
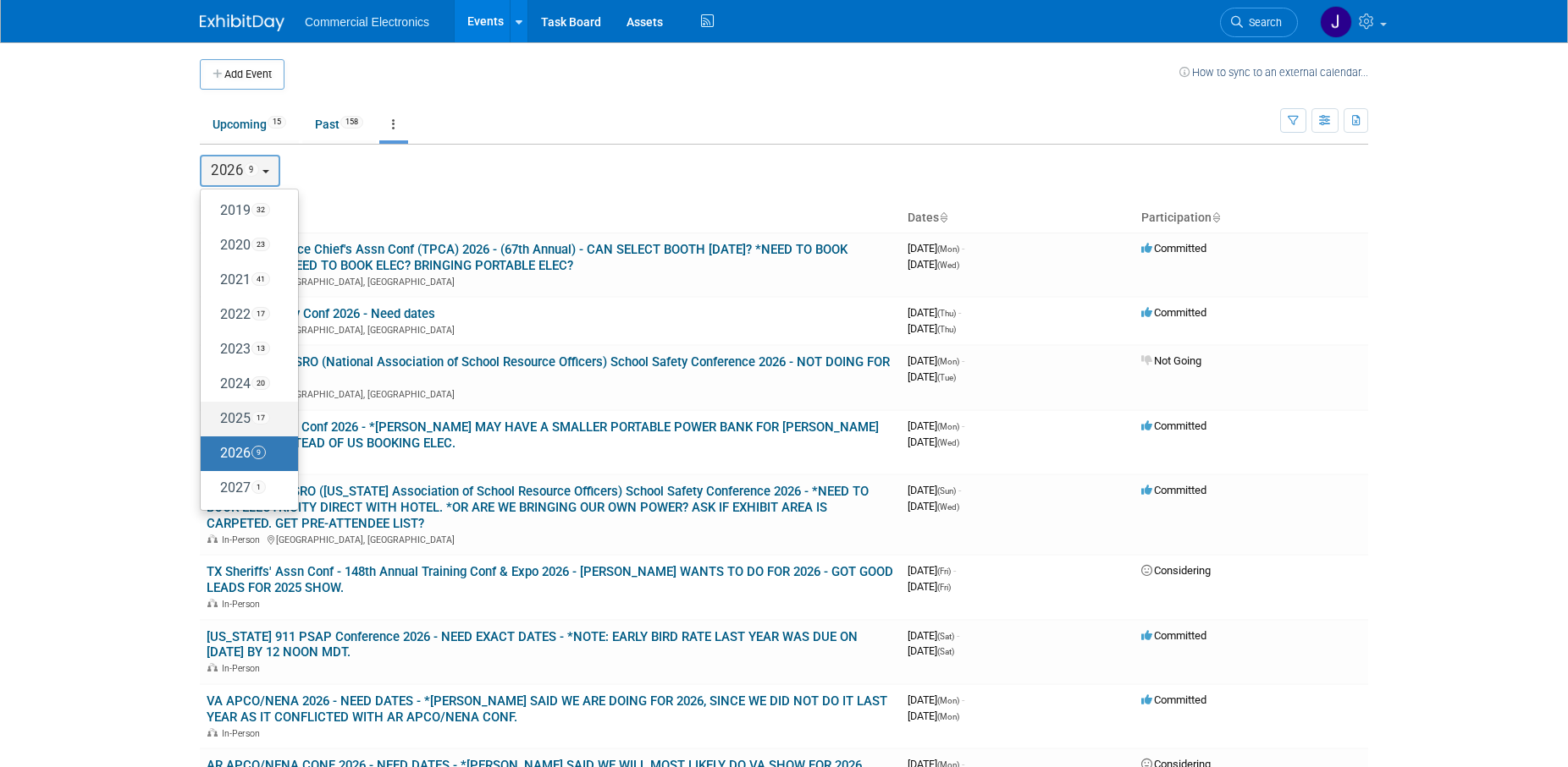
click at [236, 421] on label "2025 17" at bounding box center [245, 419] width 72 height 28
click at [214, 421] on input "2025 17" at bounding box center [209, 418] width 11 height 11
select select "2025"
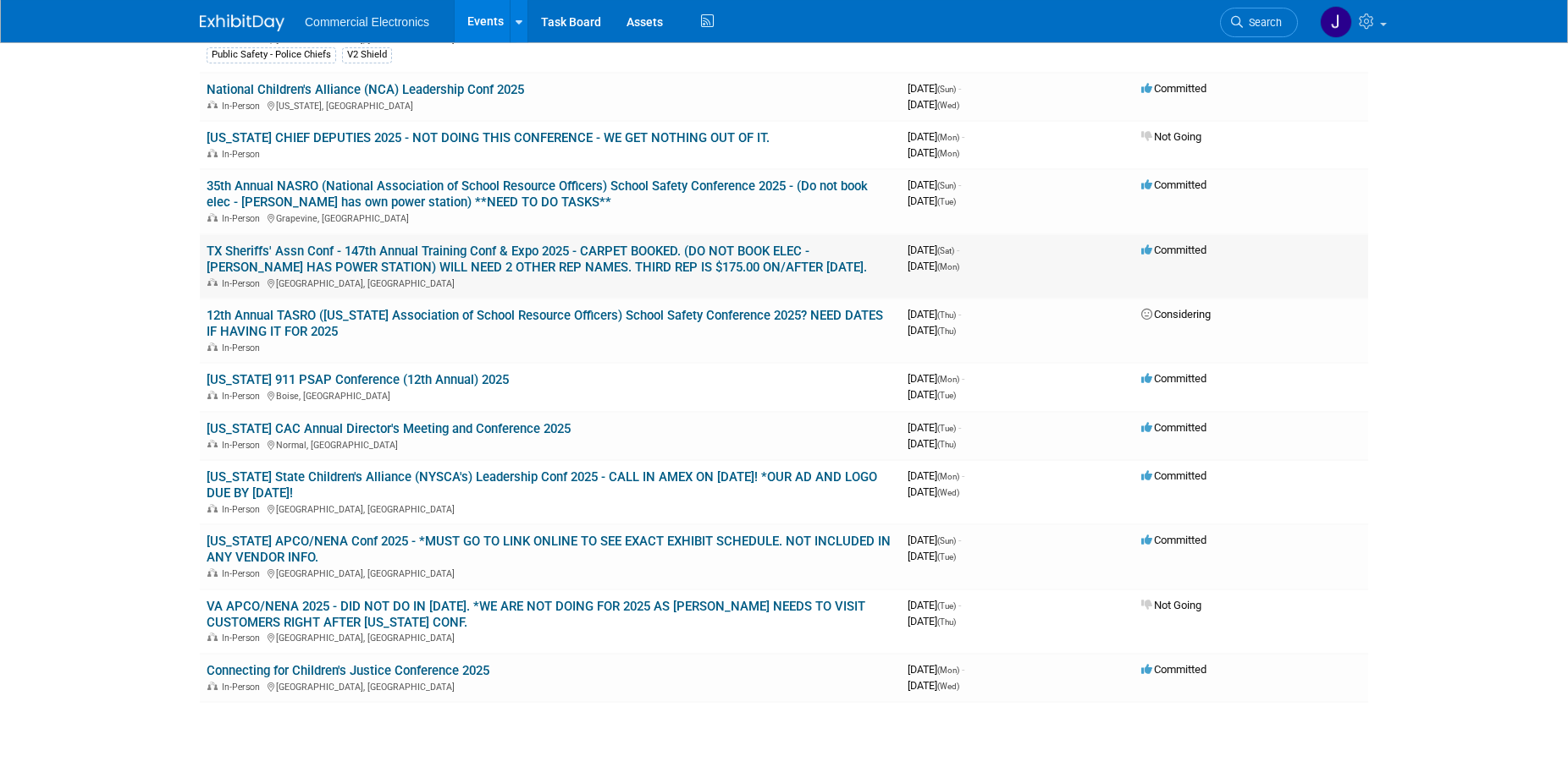
scroll to position [518, 0]
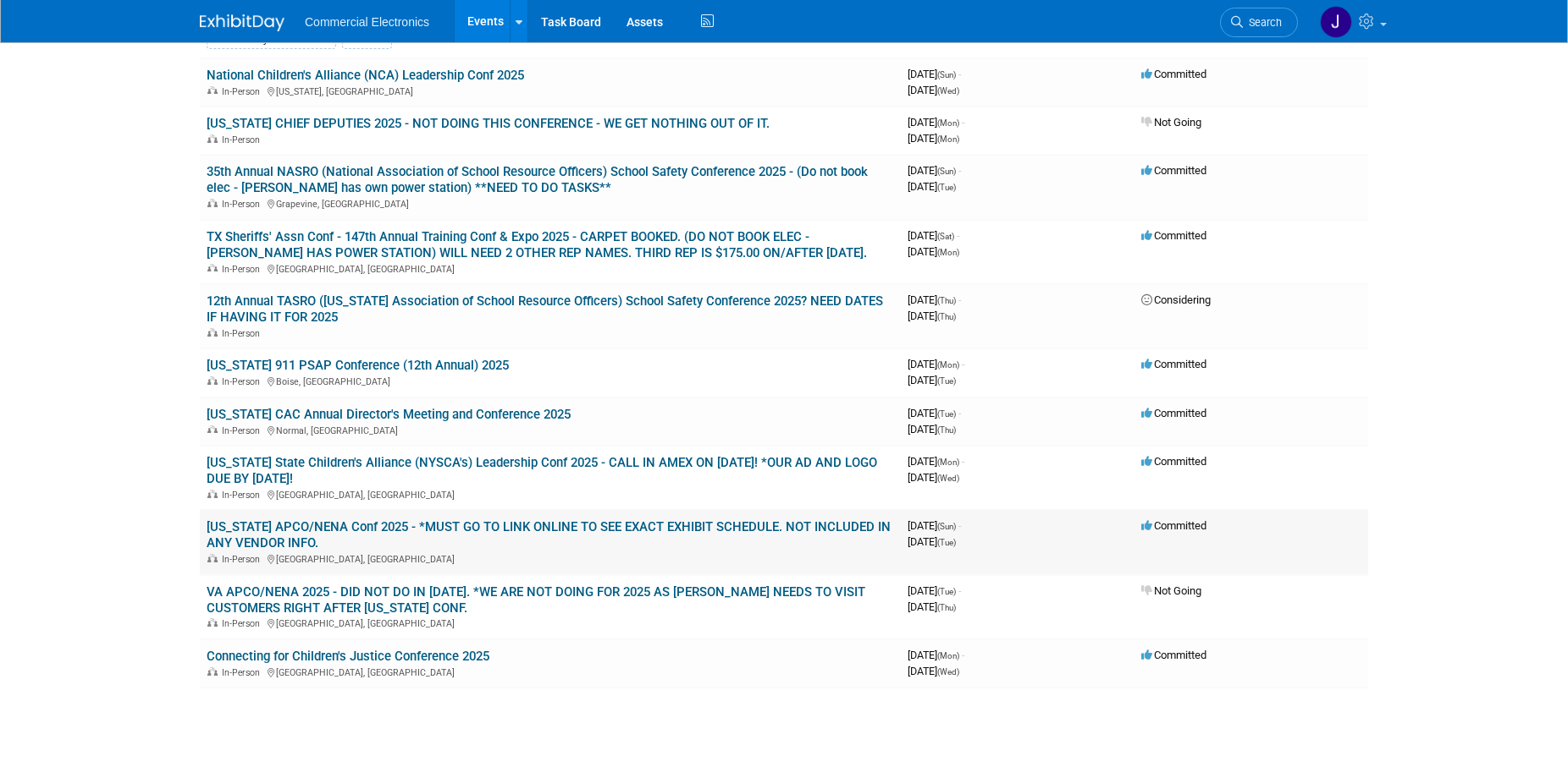
click at [707, 523] on link "[US_STATE] APCO/NENA Conf 2025 - *MUST GO TO LINK ONLINE TO SEE EXACT EXHIBIT S…" at bounding box center [549, 535] width 684 height 31
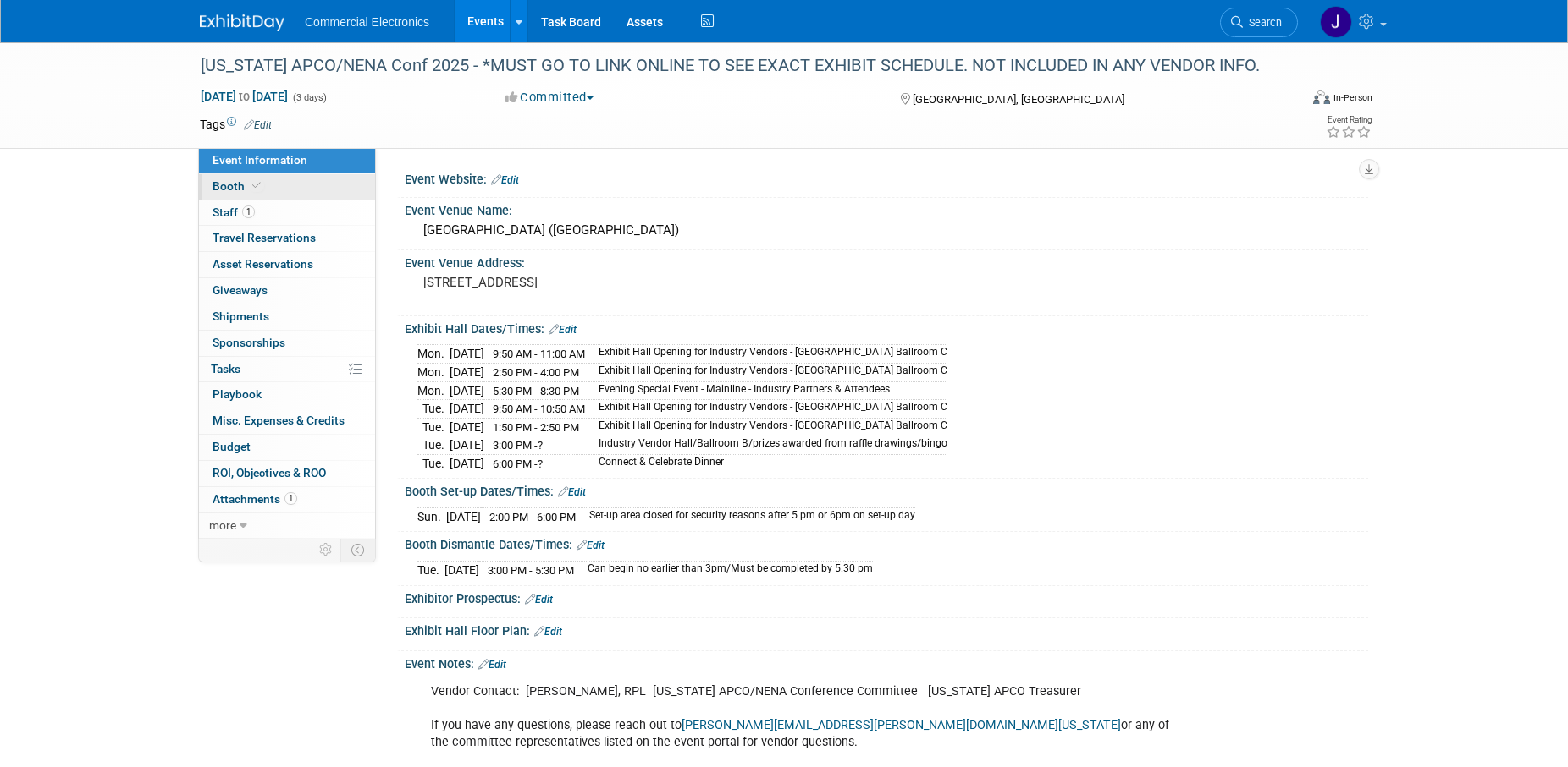
click at [234, 191] on span "Booth" at bounding box center [238, 186] width 52 height 14
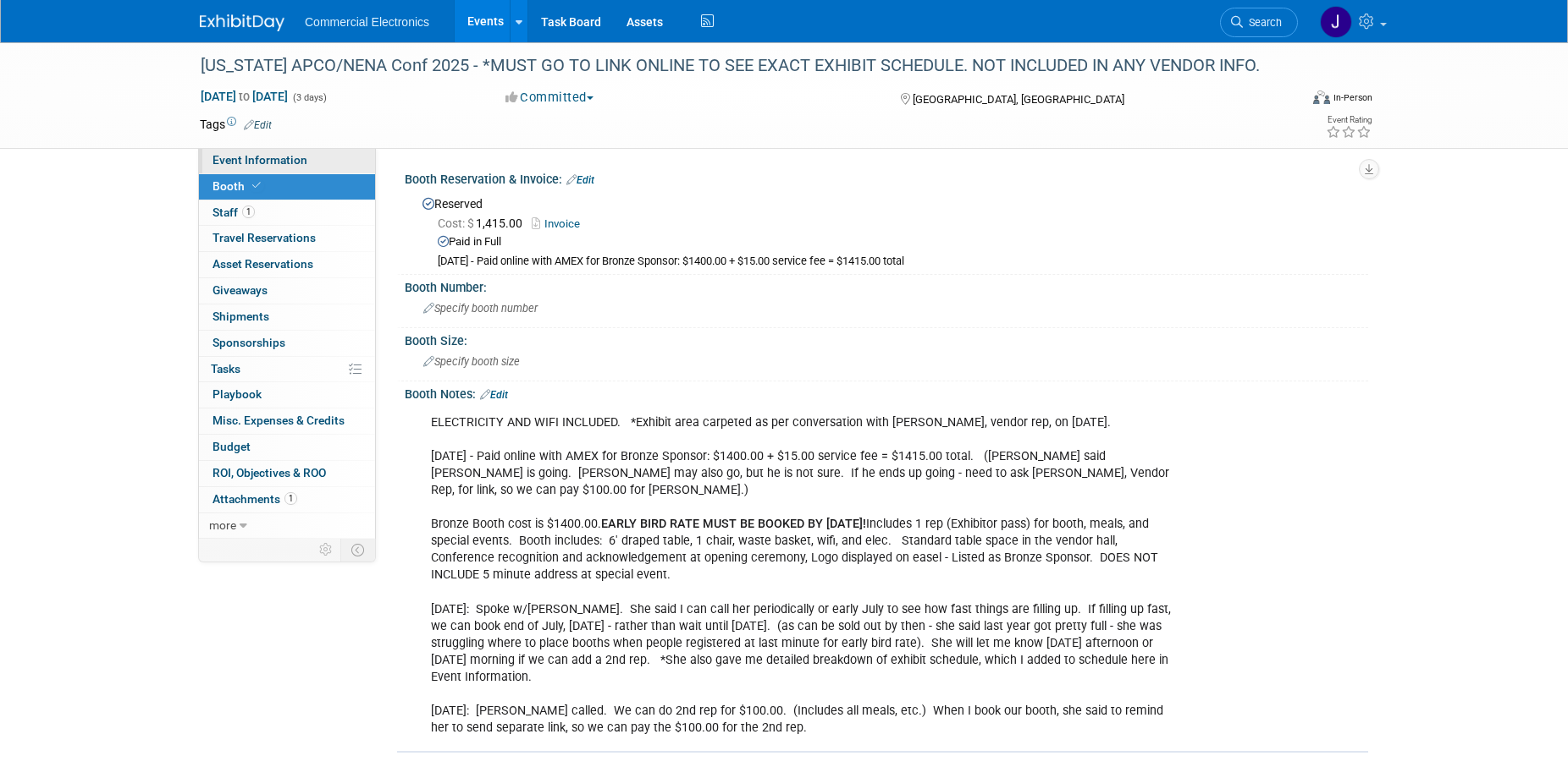
drag, startPoint x: 277, startPoint y: 162, endPoint x: 298, endPoint y: 167, distance: 21.6
click at [276, 162] on span "Event Information" at bounding box center [259, 160] width 95 height 14
